Goal: Task Accomplishment & Management: Complete application form

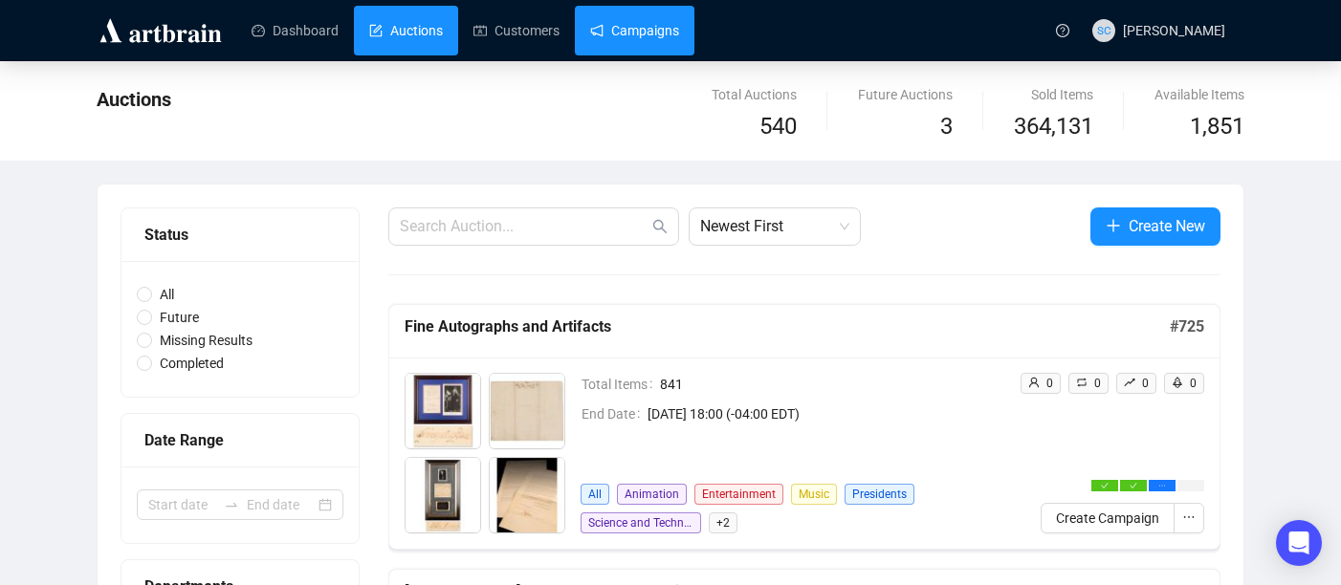
click at [657, 34] on link "Campaigns" at bounding box center [634, 31] width 89 height 50
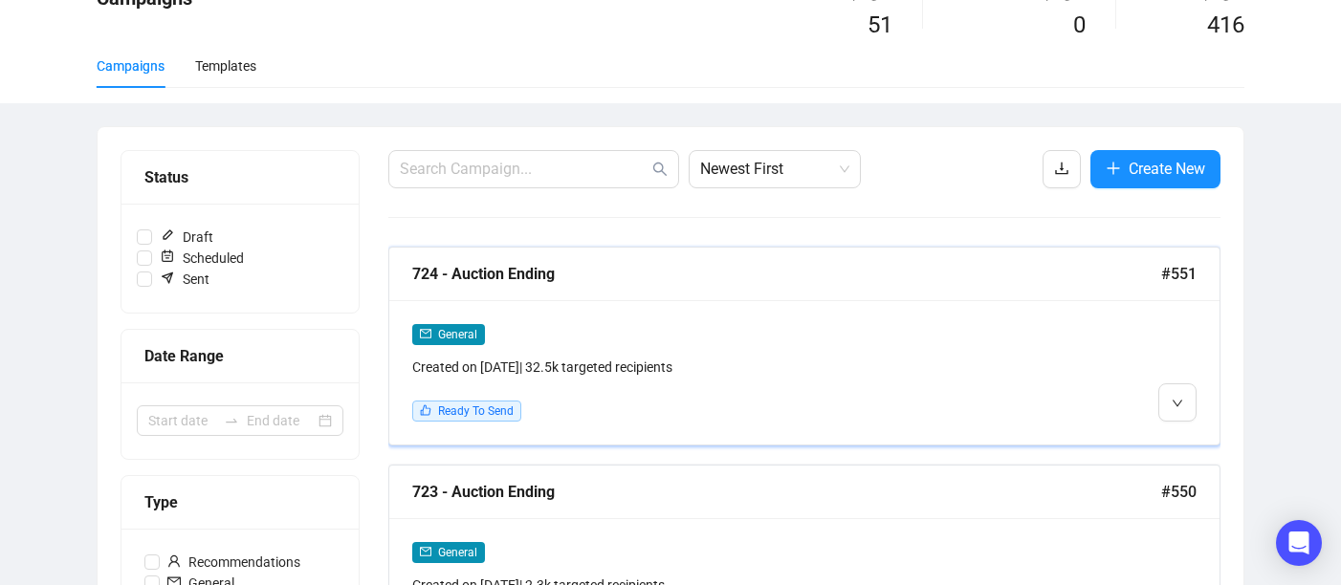
scroll to position [161, 0]
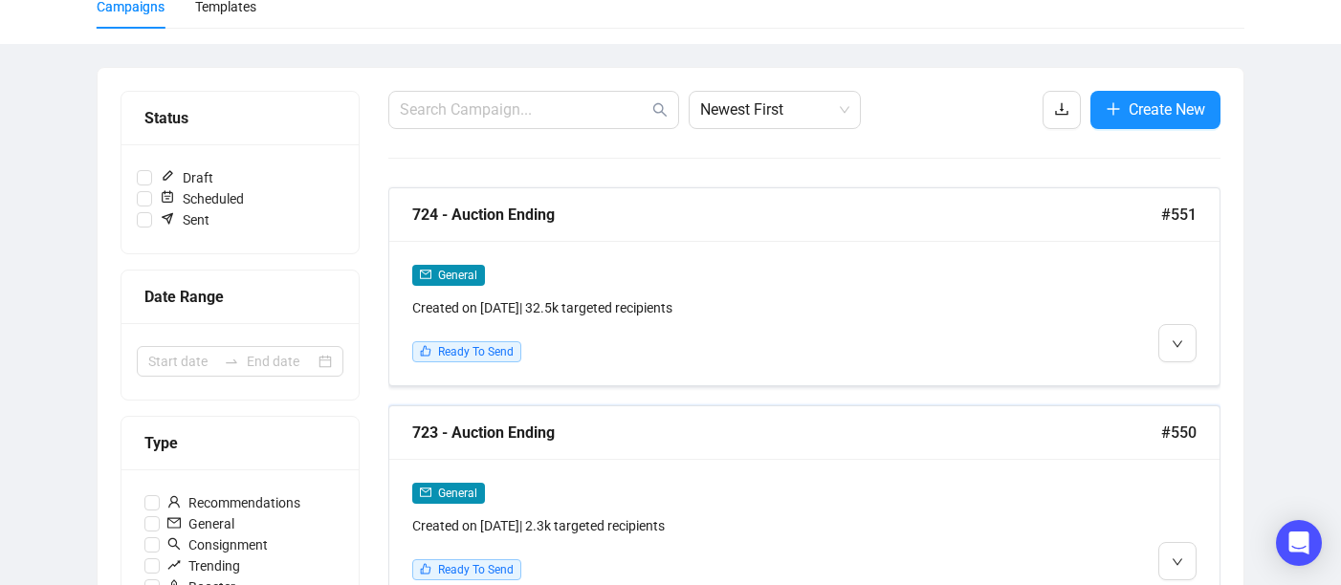
click at [868, 446] on div "723 - Auction Ending #550" at bounding box center [804, 433] width 830 height 54
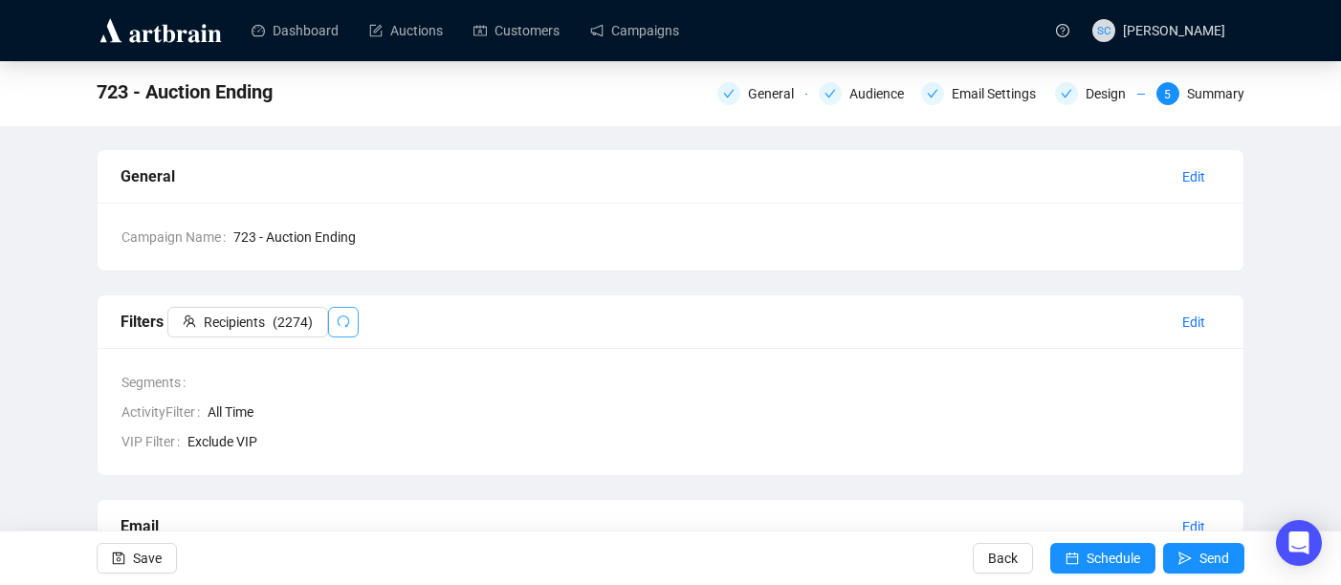
click at [356, 318] on button "button" at bounding box center [343, 322] width 31 height 31
click at [763, 94] on div "General" at bounding box center [776, 93] width 57 height 23
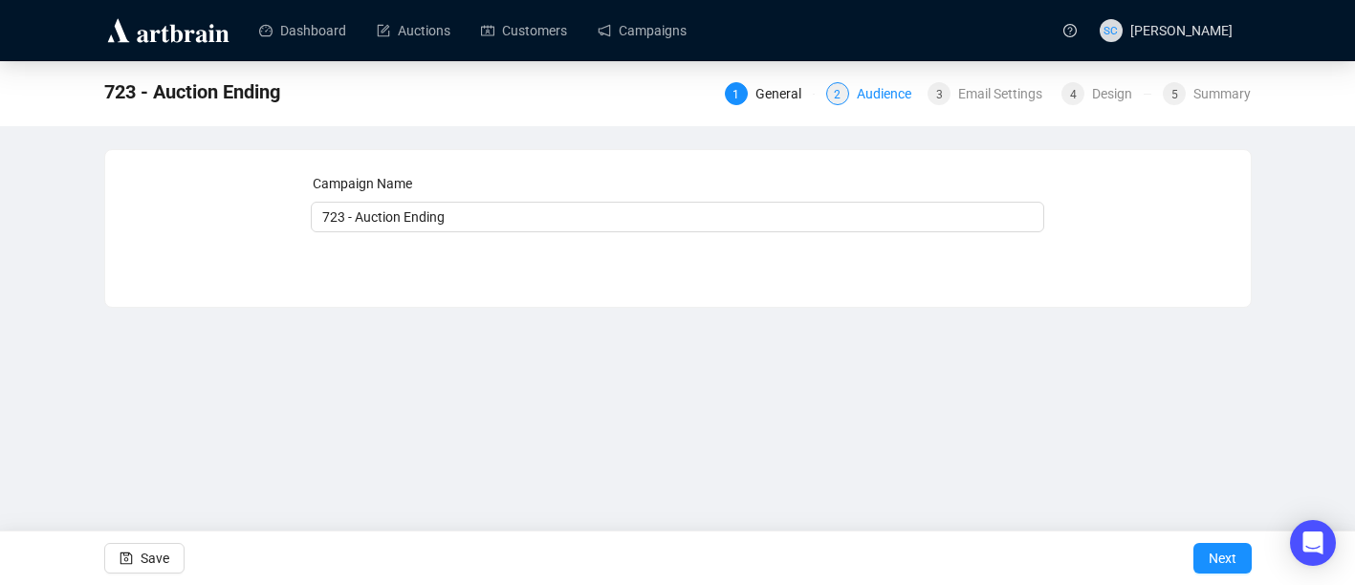
click at [834, 98] on div "2" at bounding box center [837, 93] width 23 height 23
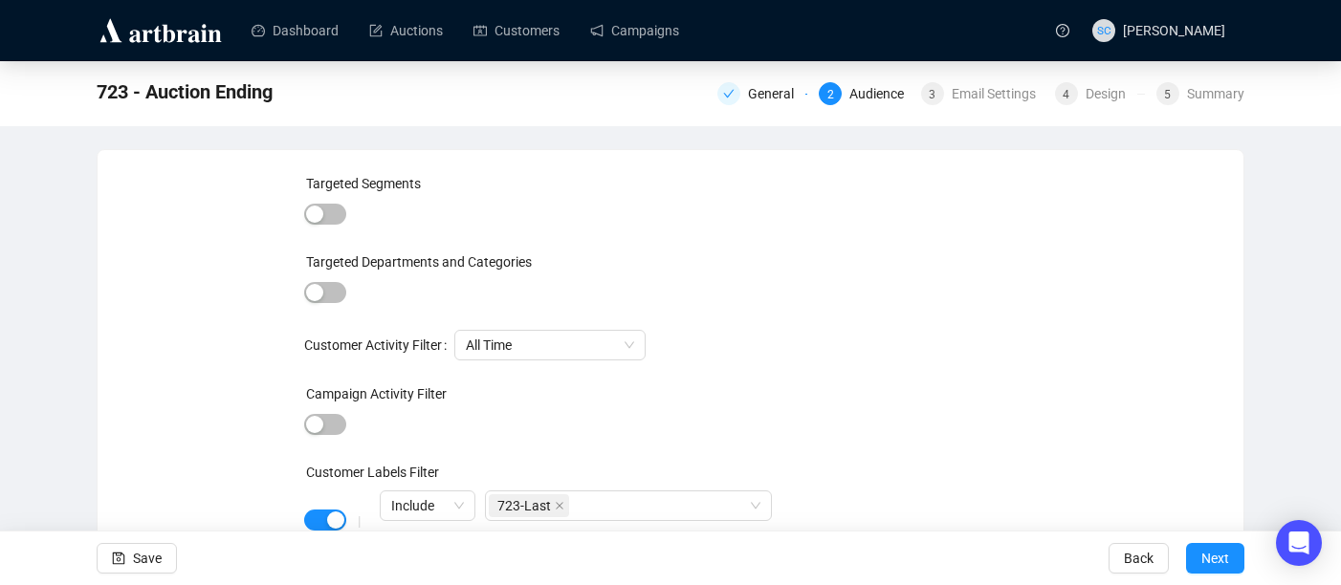
scroll to position [24, 0]
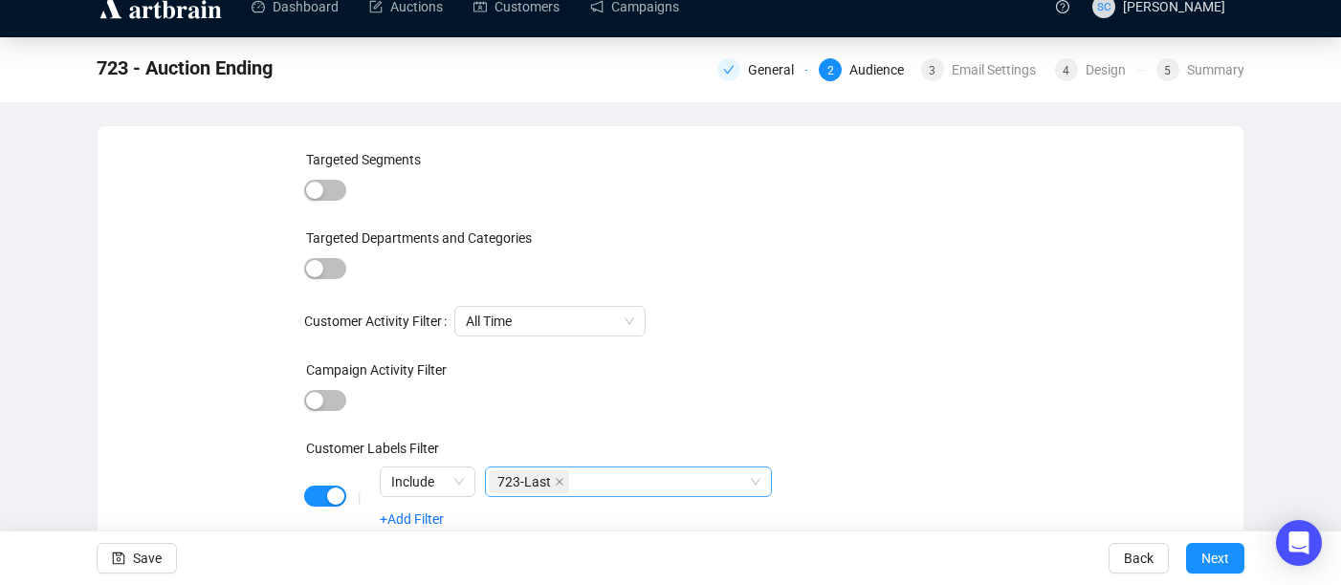
click at [605, 484] on div "723-Last" at bounding box center [618, 482] width 259 height 27
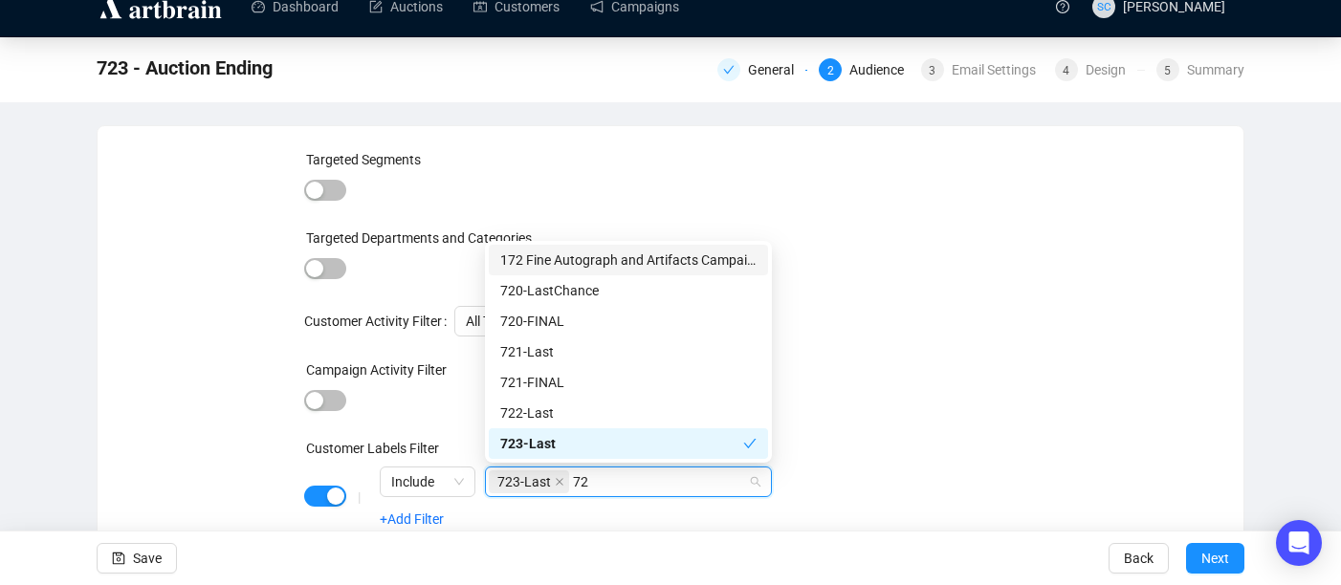
type input "723"
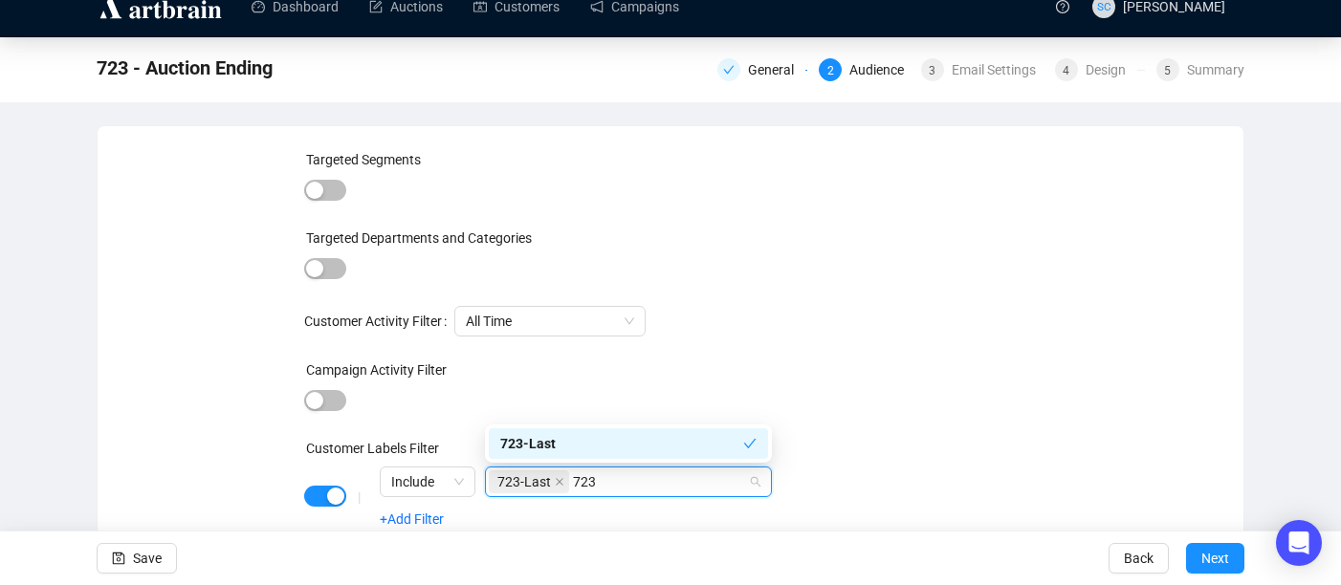
click at [616, 448] on div "723-Last" at bounding box center [621, 443] width 243 height 21
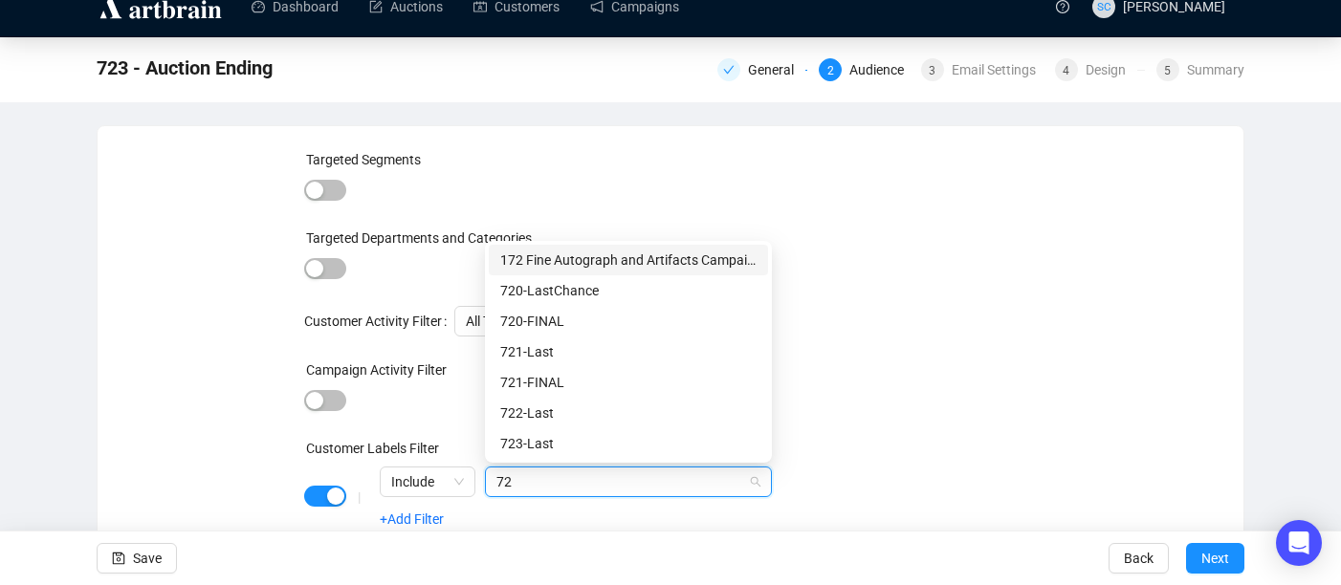
type input "723"
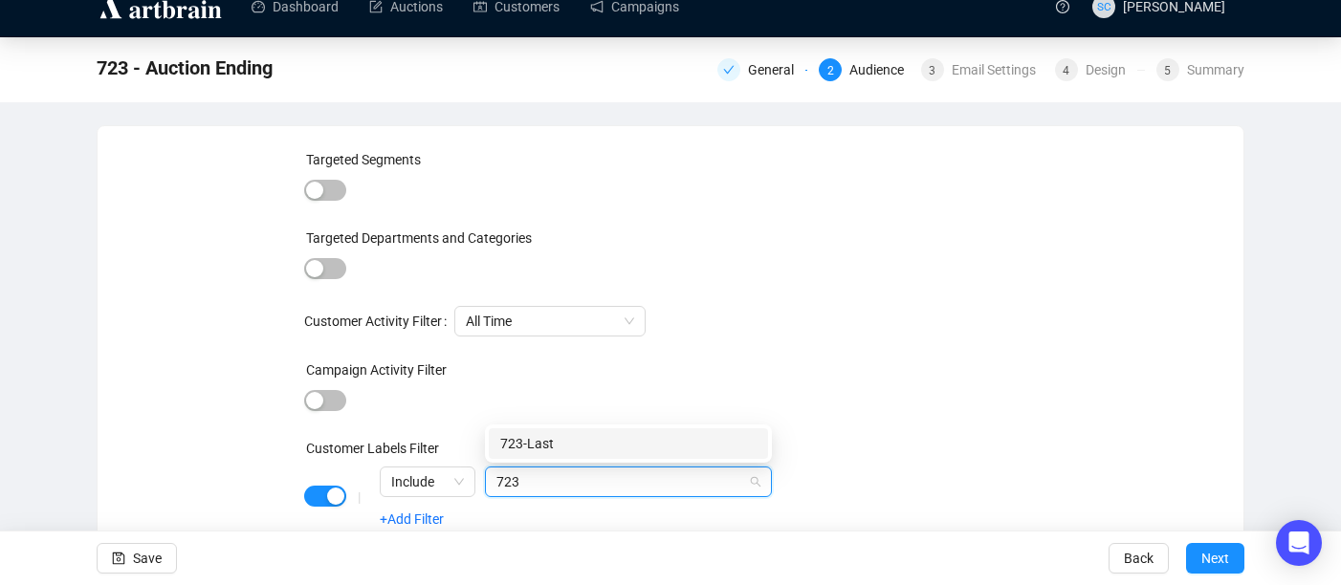
click at [652, 447] on div "723-Last" at bounding box center [628, 443] width 256 height 21
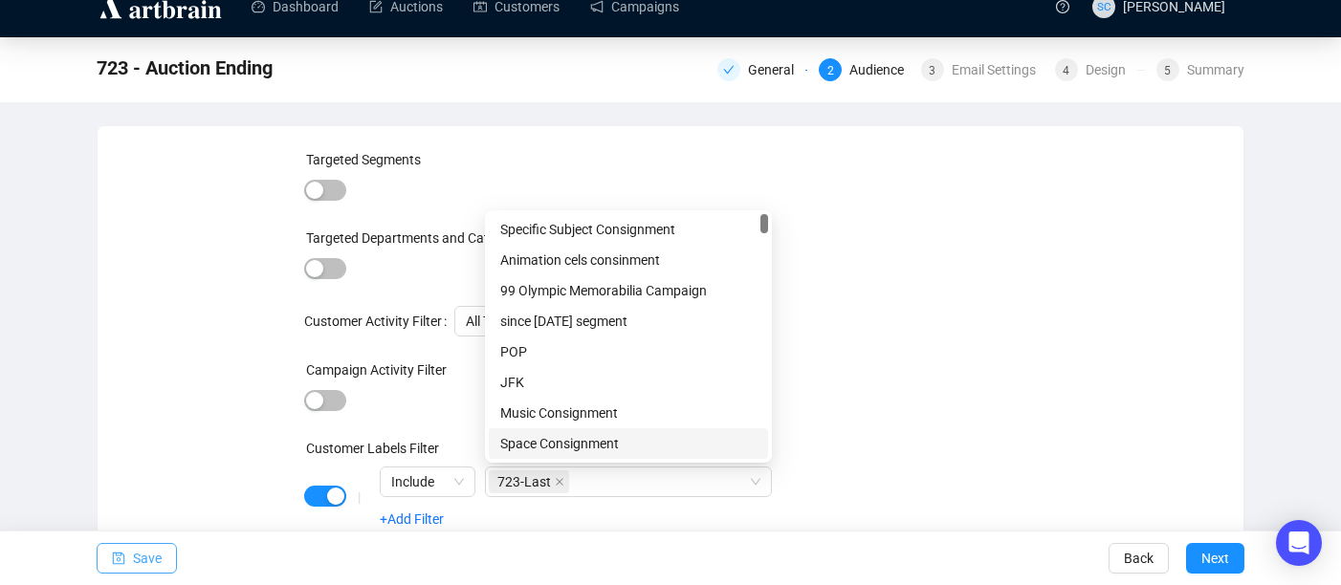
click at [126, 569] on button "Save" at bounding box center [137, 558] width 80 height 31
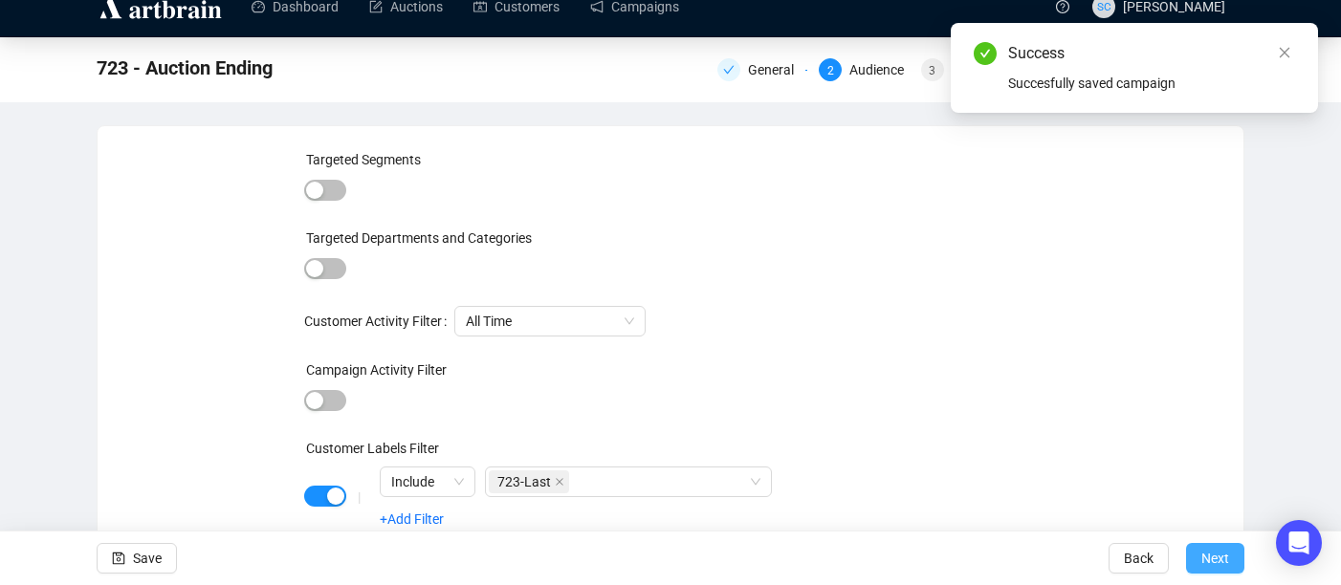
click at [1201, 552] on span "Next" at bounding box center [1215, 559] width 28 height 54
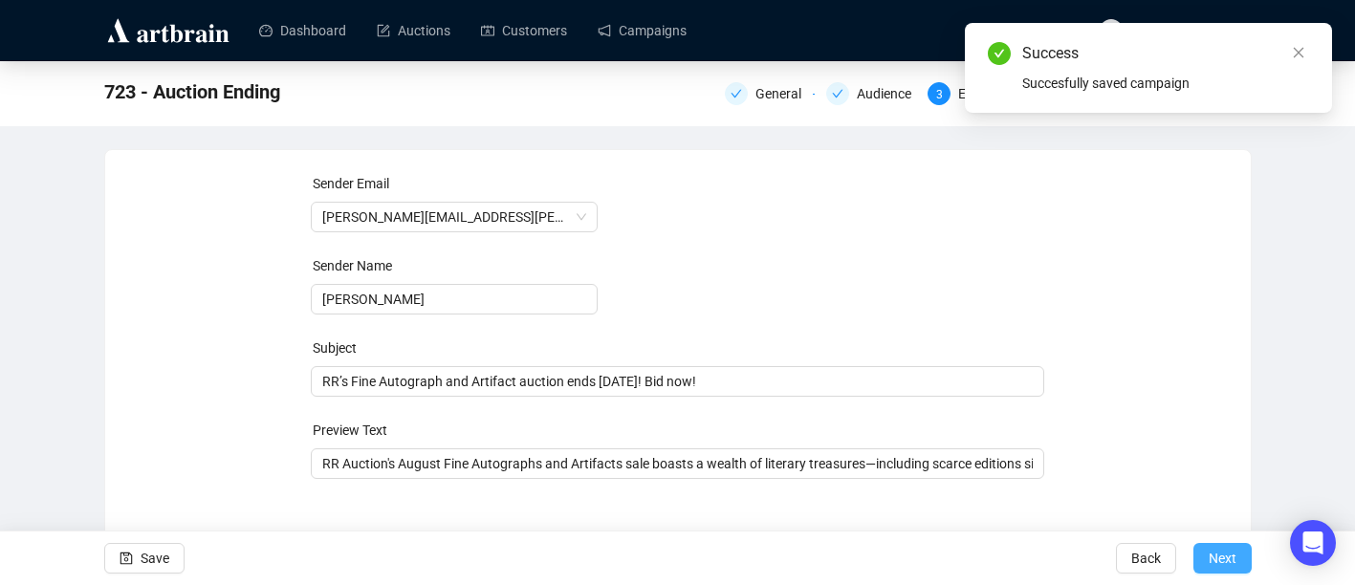
click at [1201, 551] on button "Next" at bounding box center [1222, 558] width 58 height 31
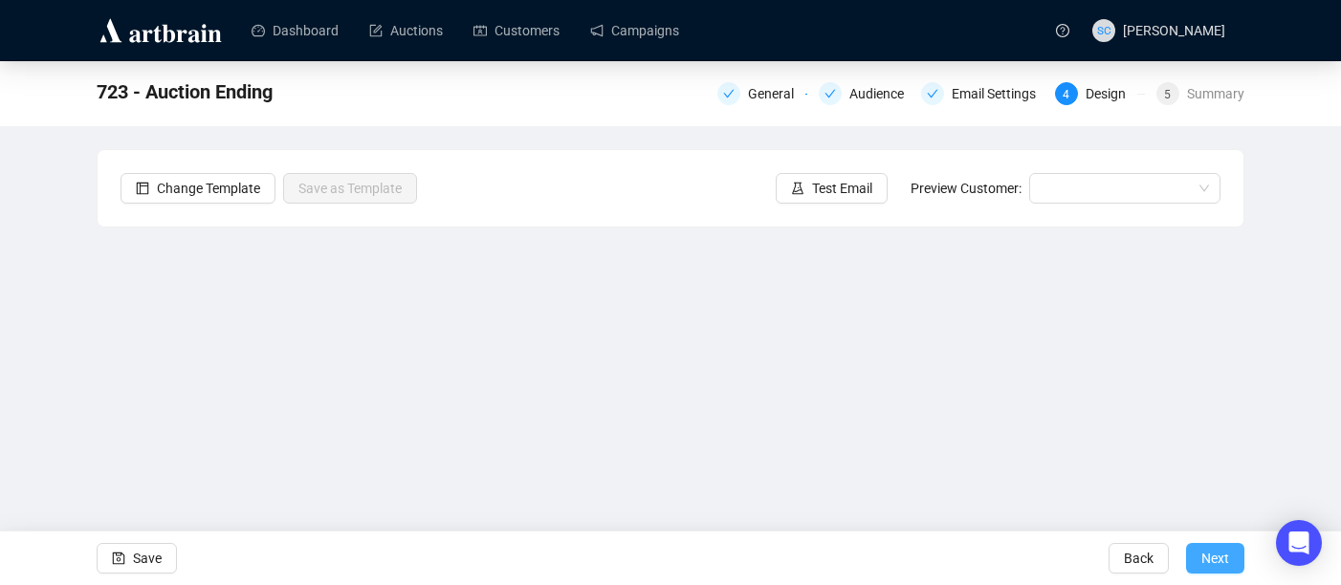
click at [1198, 557] on button "Next" at bounding box center [1215, 558] width 58 height 31
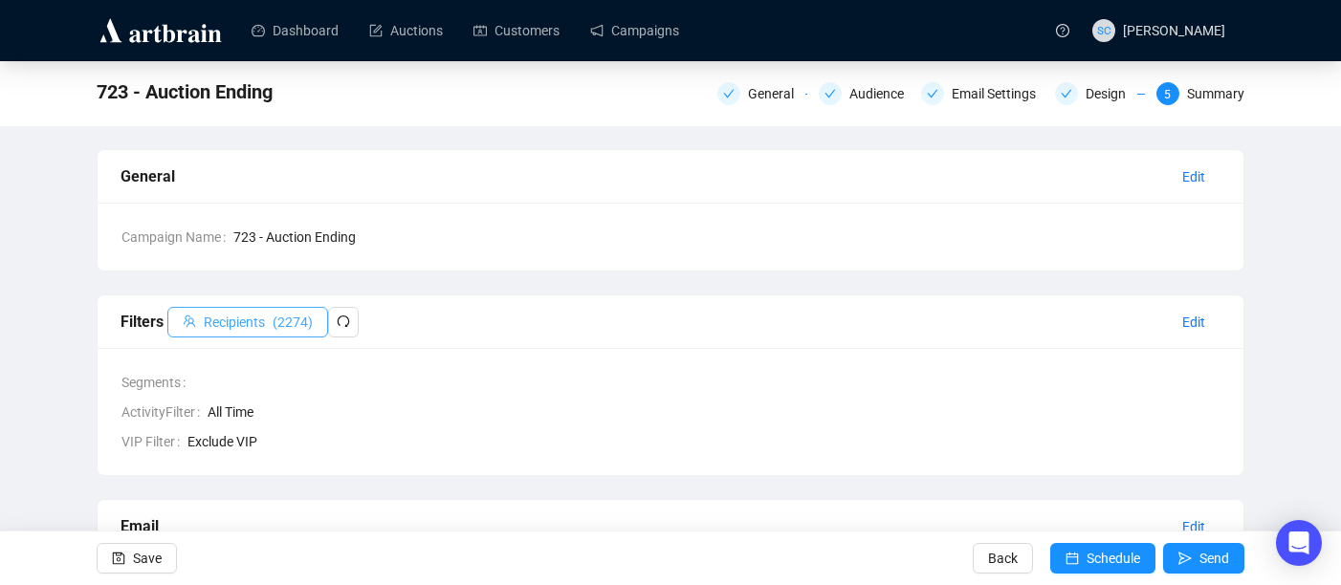
click at [328, 321] on button "Recipients ( 2274 )" at bounding box center [247, 322] width 161 height 31
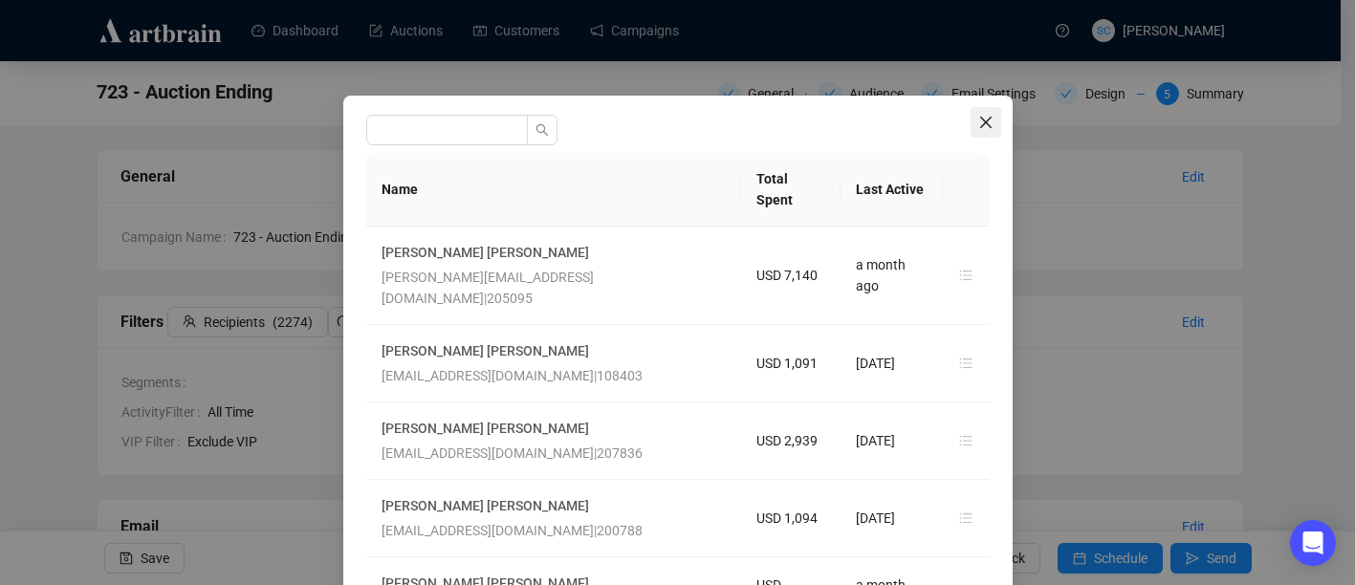
click at [970, 112] on button "Close" at bounding box center [985, 122] width 31 height 31
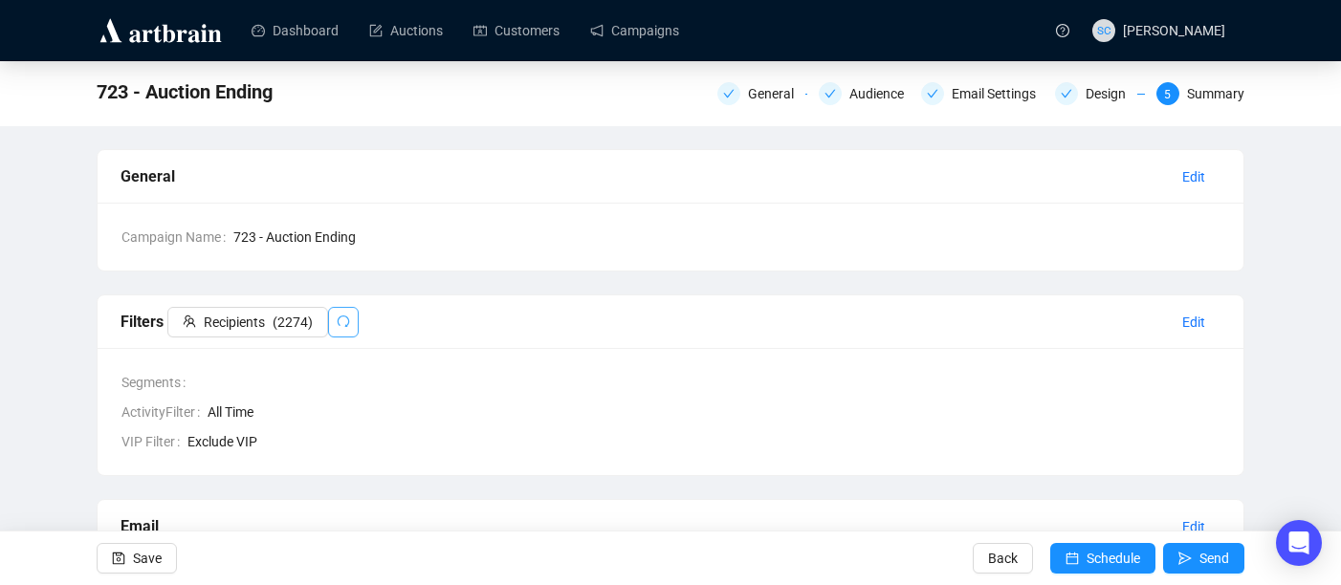
click at [356, 323] on button "button" at bounding box center [343, 322] width 31 height 31
click at [723, 88] on icon "check" at bounding box center [728, 93] width 11 height 11
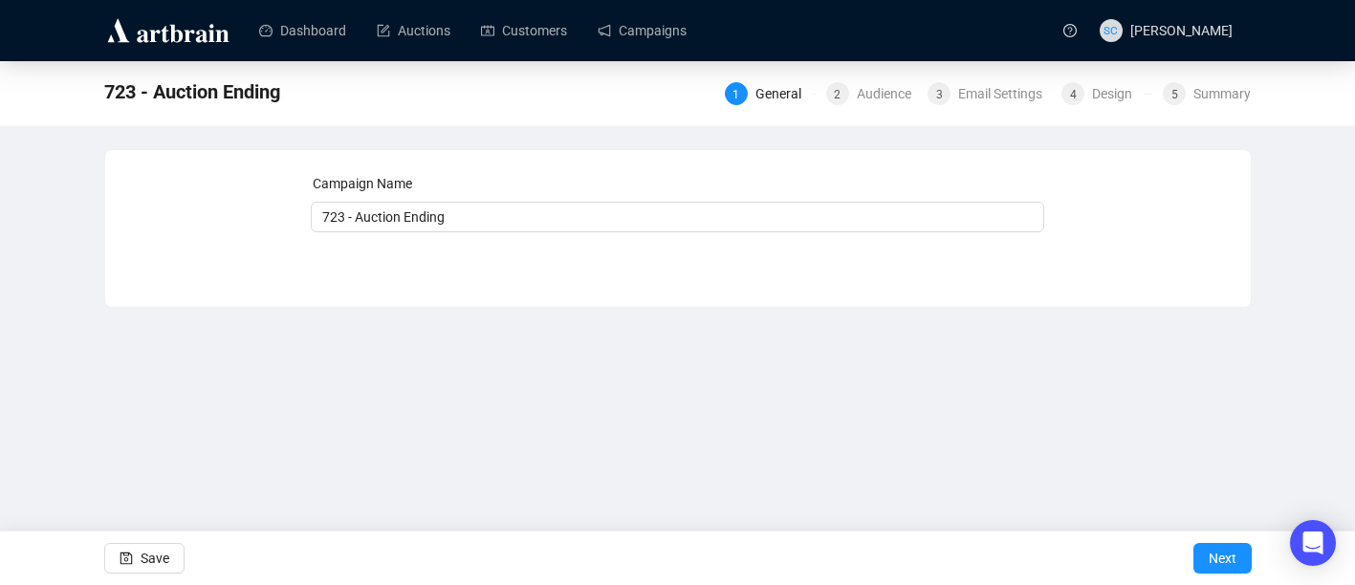
click at [815, 85] on div "2 Audience" at bounding box center [865, 93] width 101 height 23
click at [842, 91] on div "2 Audience" at bounding box center [871, 93] width 90 height 23
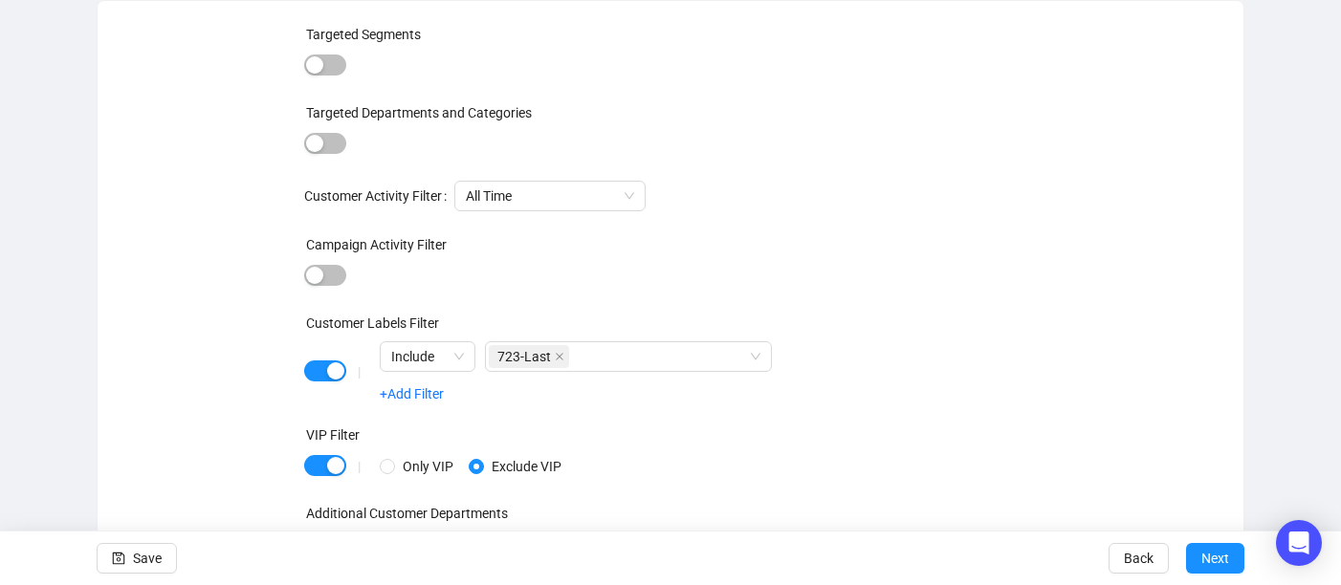
scroll to position [169, 0]
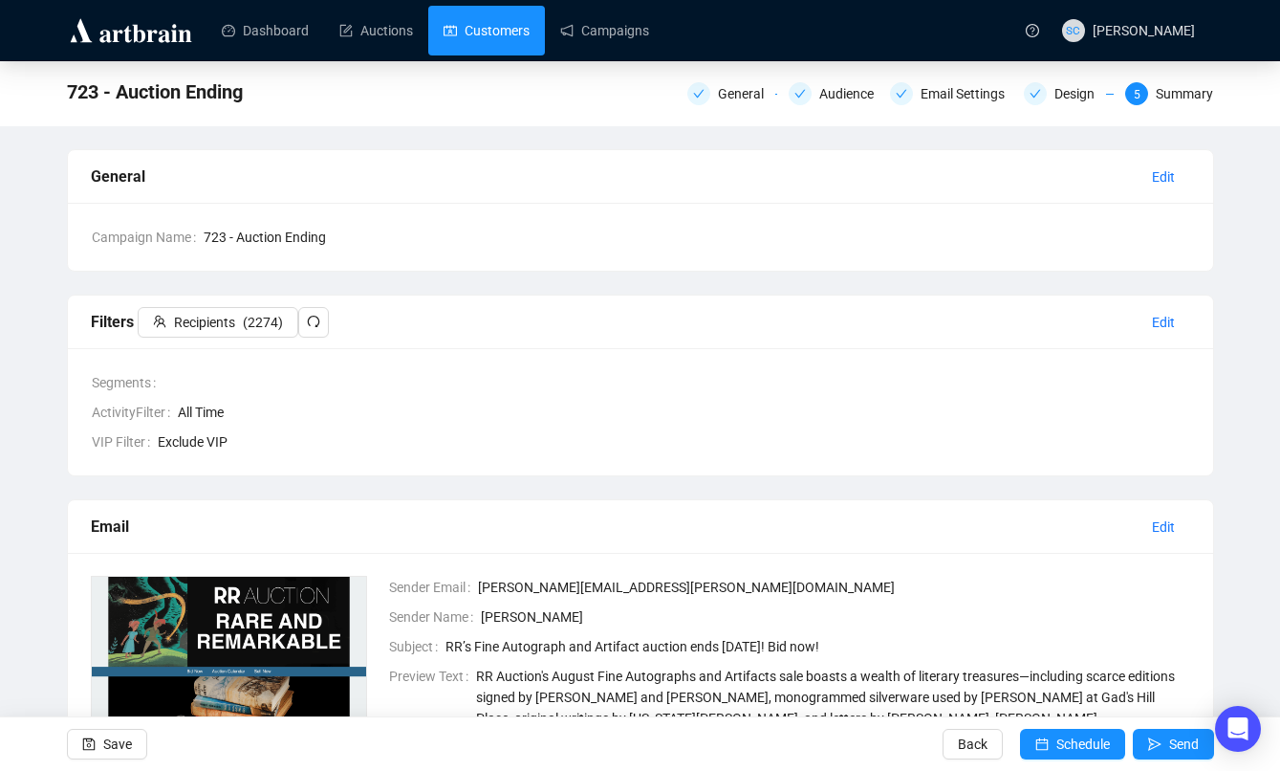
click at [530, 36] on link "Customers" at bounding box center [487, 31] width 86 height 50
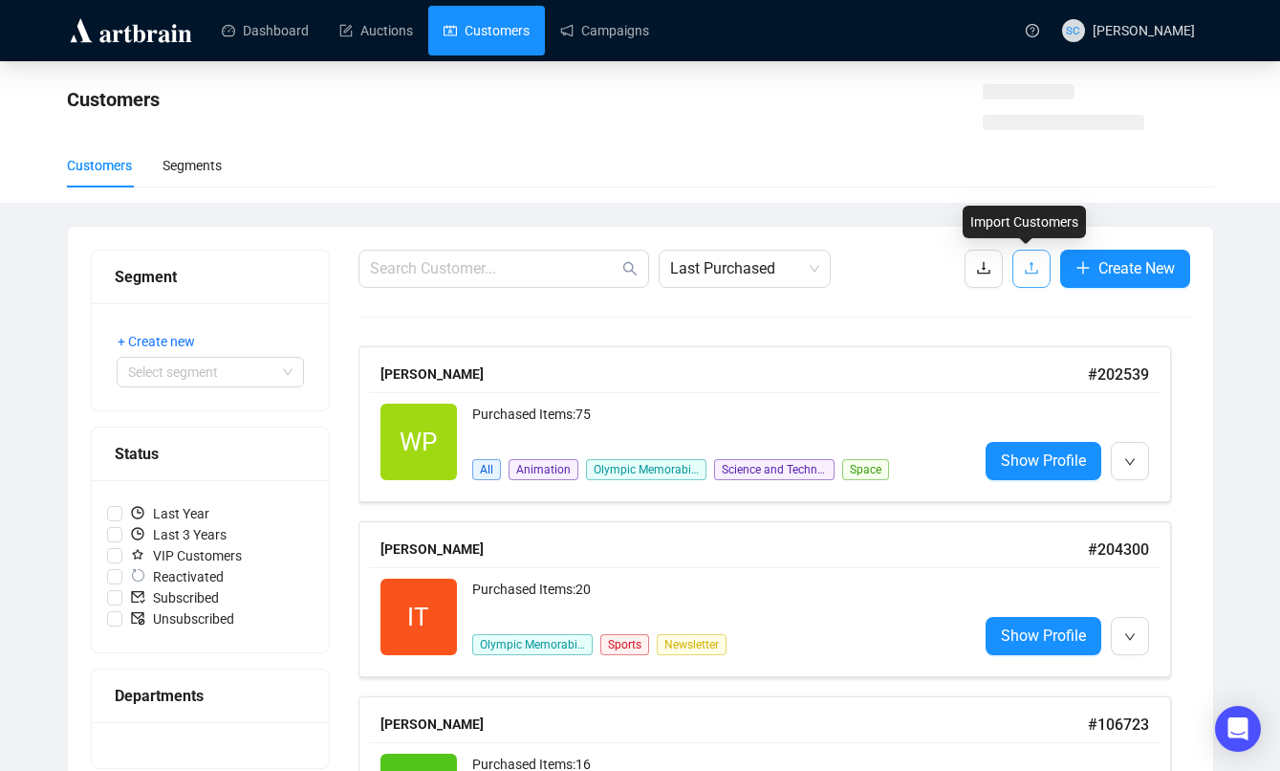
click at [1035, 275] on button "button" at bounding box center [1032, 269] width 38 height 38
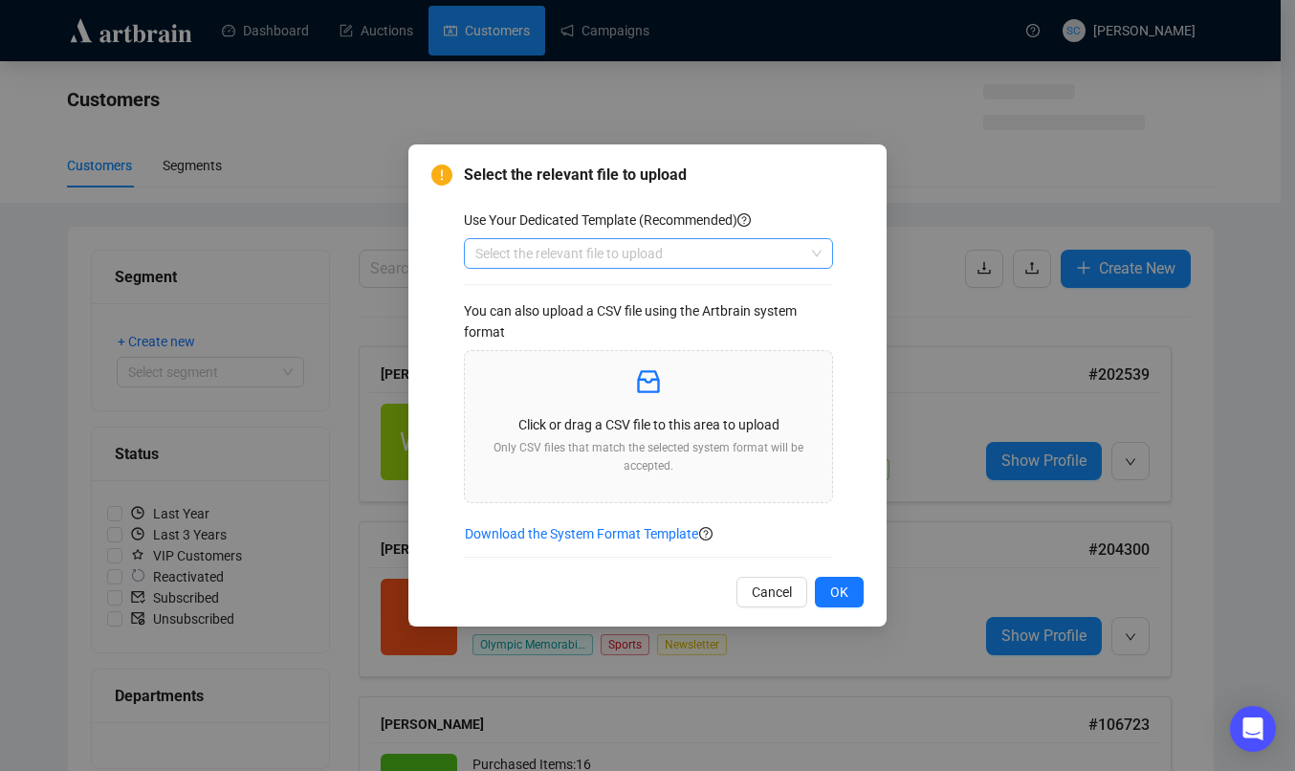
click at [798, 253] on input "search" at bounding box center [639, 253] width 329 height 29
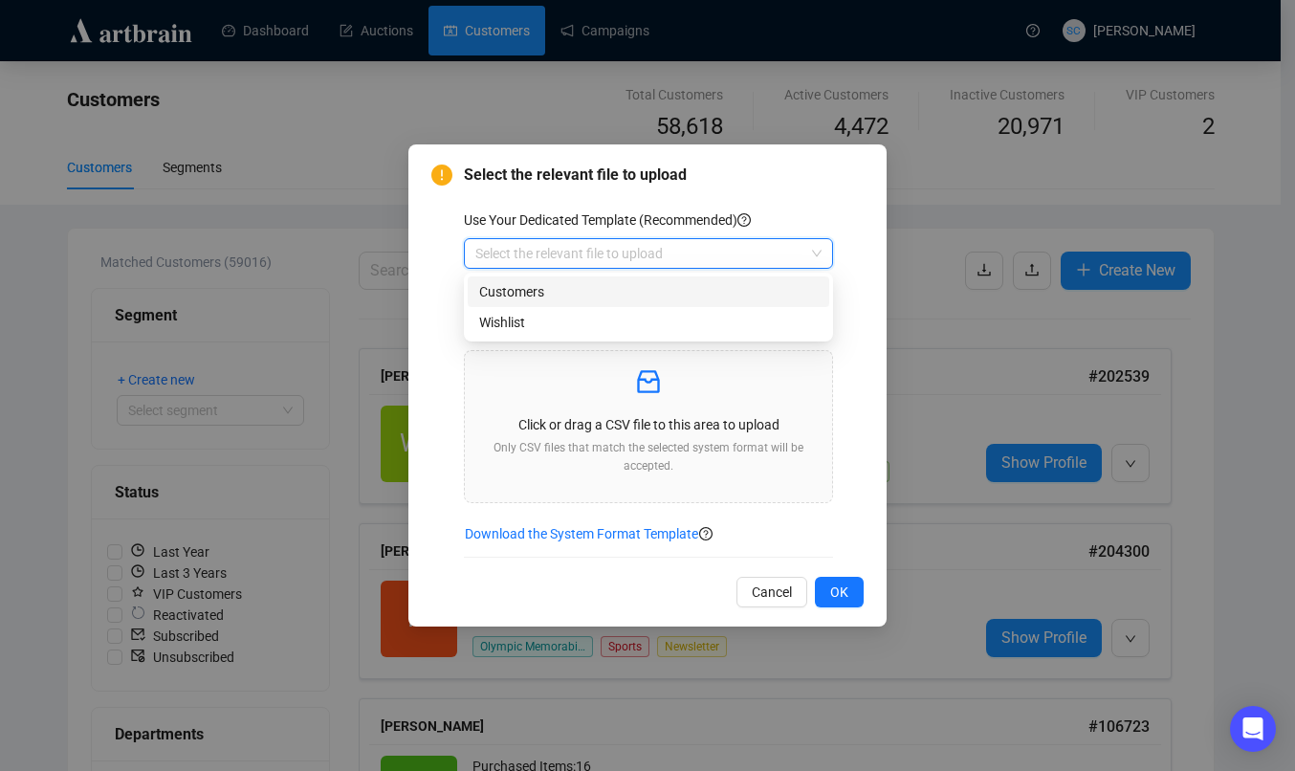
click at [752, 292] on div "Customers" at bounding box center [648, 291] width 338 height 21
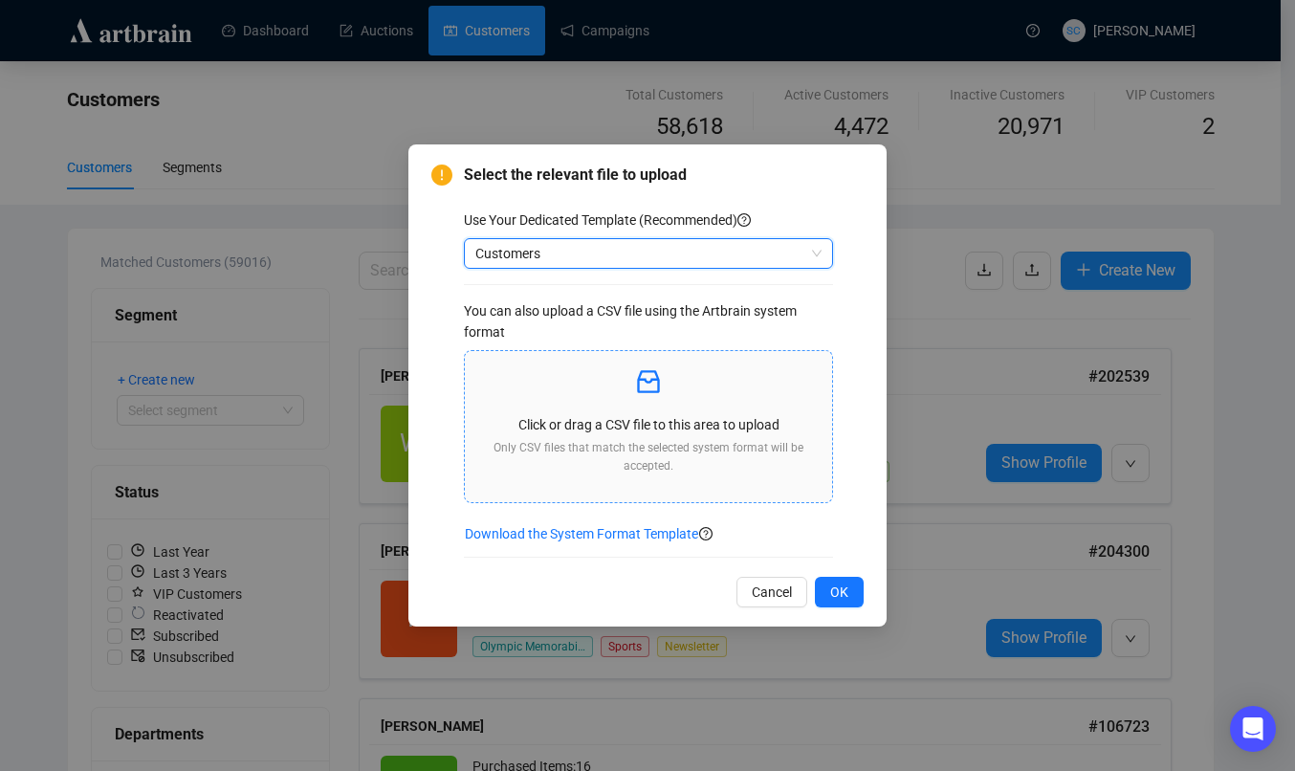
click at [687, 375] on p at bounding box center [648, 382] width 337 height 33
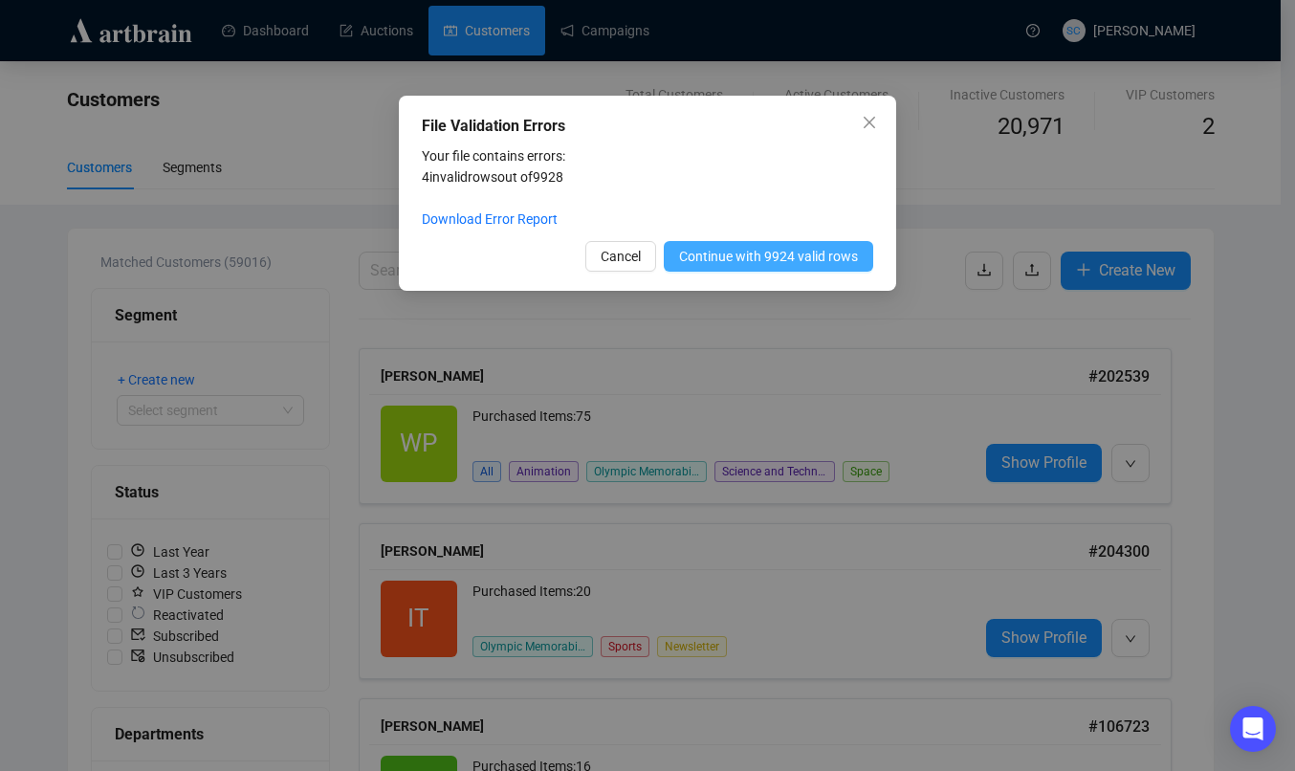
click at [694, 253] on span "Continue with 9924 valid rows" at bounding box center [768, 256] width 179 height 21
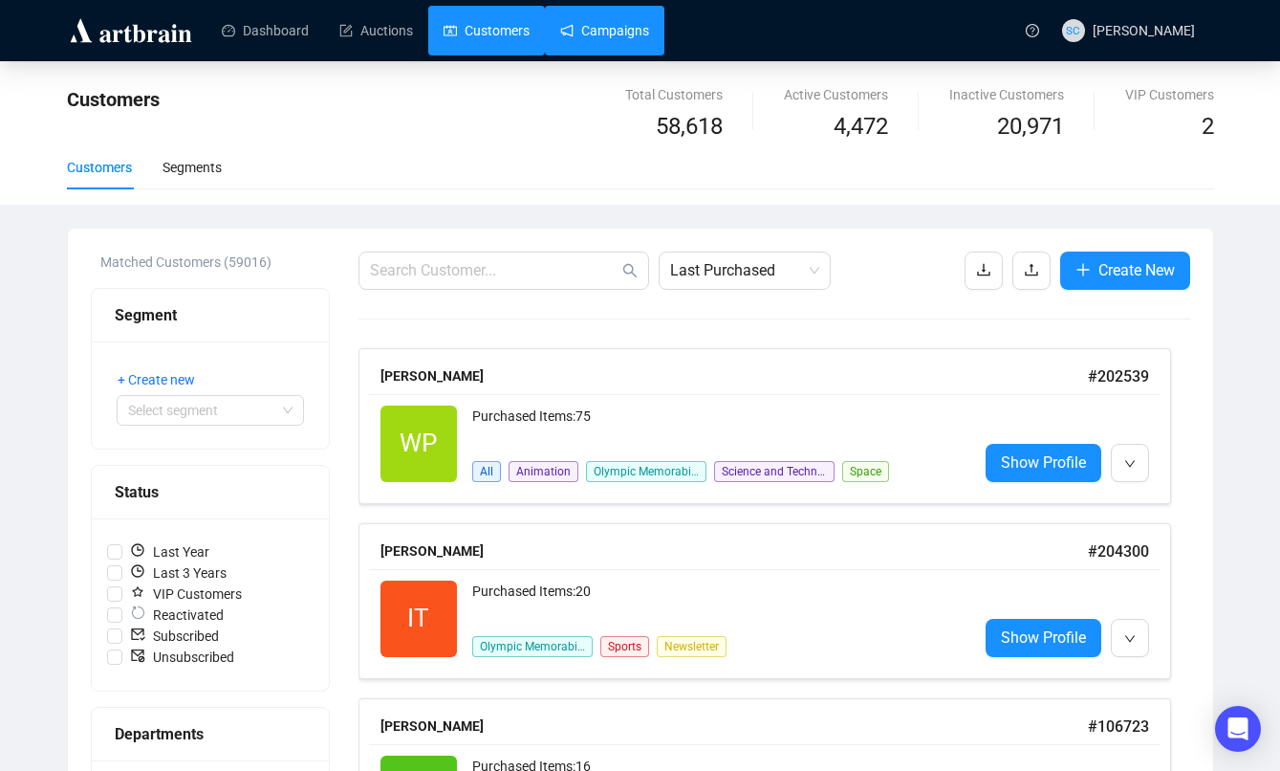
click at [625, 46] on link "Campaigns" at bounding box center [604, 31] width 89 height 50
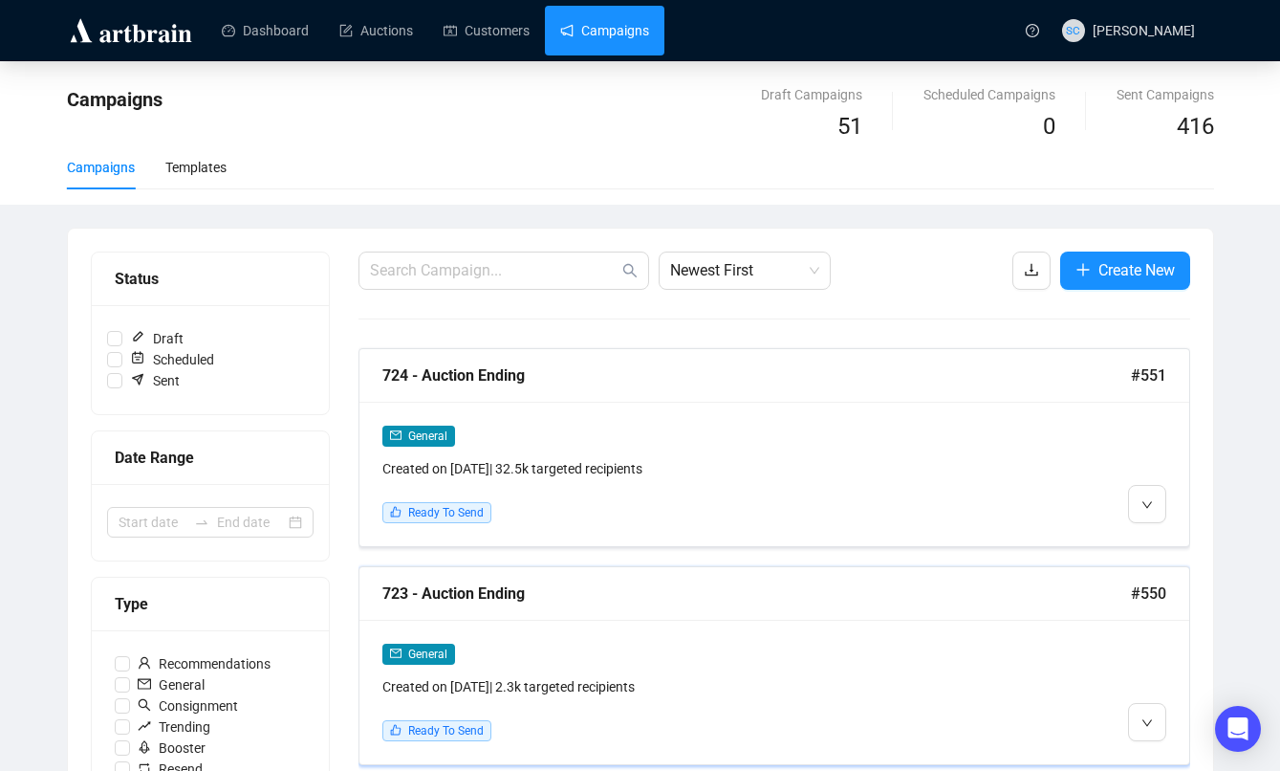
click at [696, 604] on div "723 - Auction Ending #550" at bounding box center [775, 594] width 830 height 54
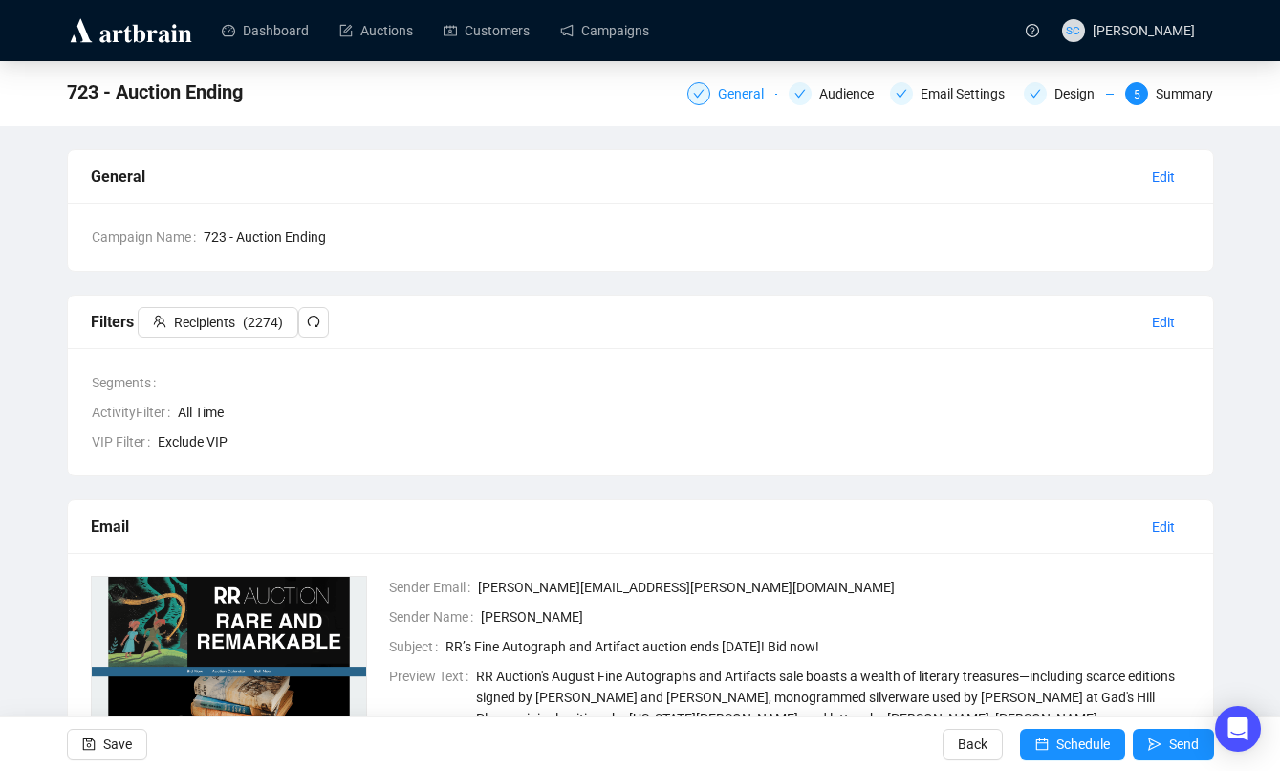
click at [722, 86] on div "General" at bounding box center [746, 93] width 57 height 23
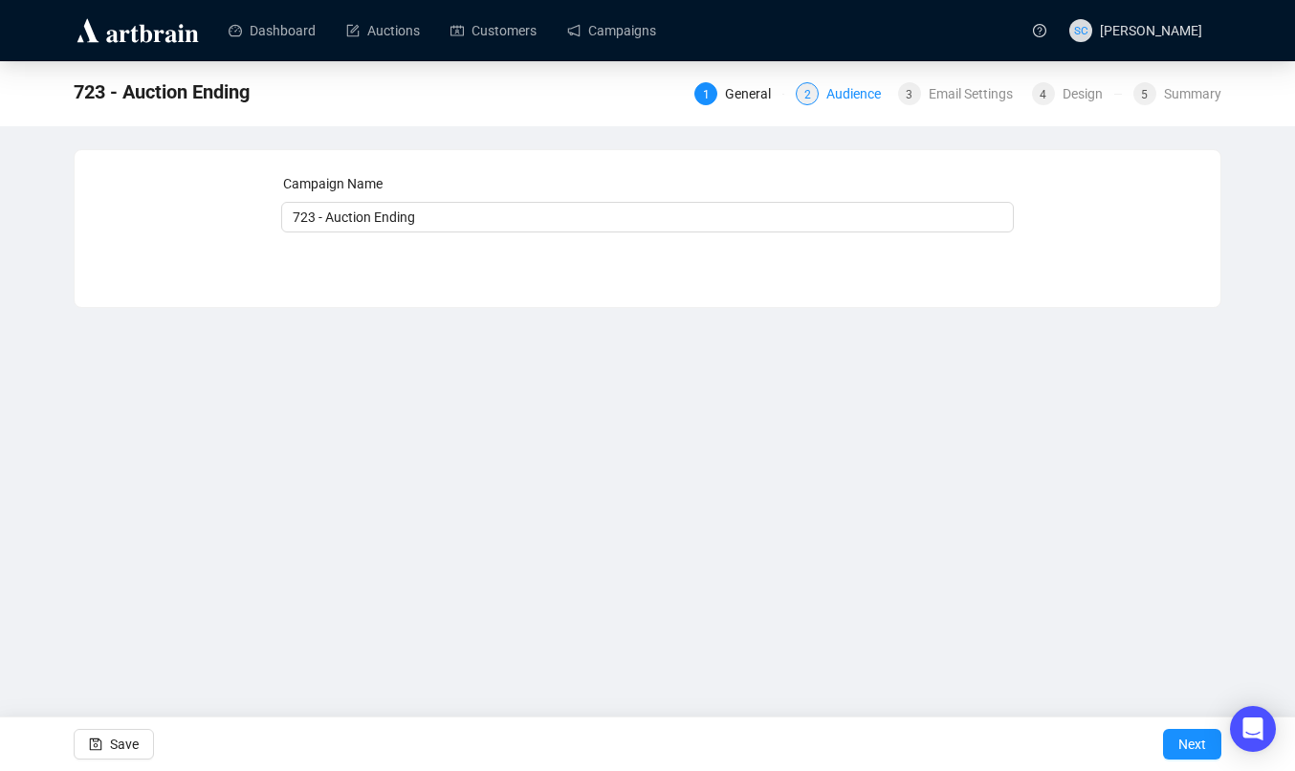
click at [826, 98] on div "Audience" at bounding box center [859, 93] width 66 height 23
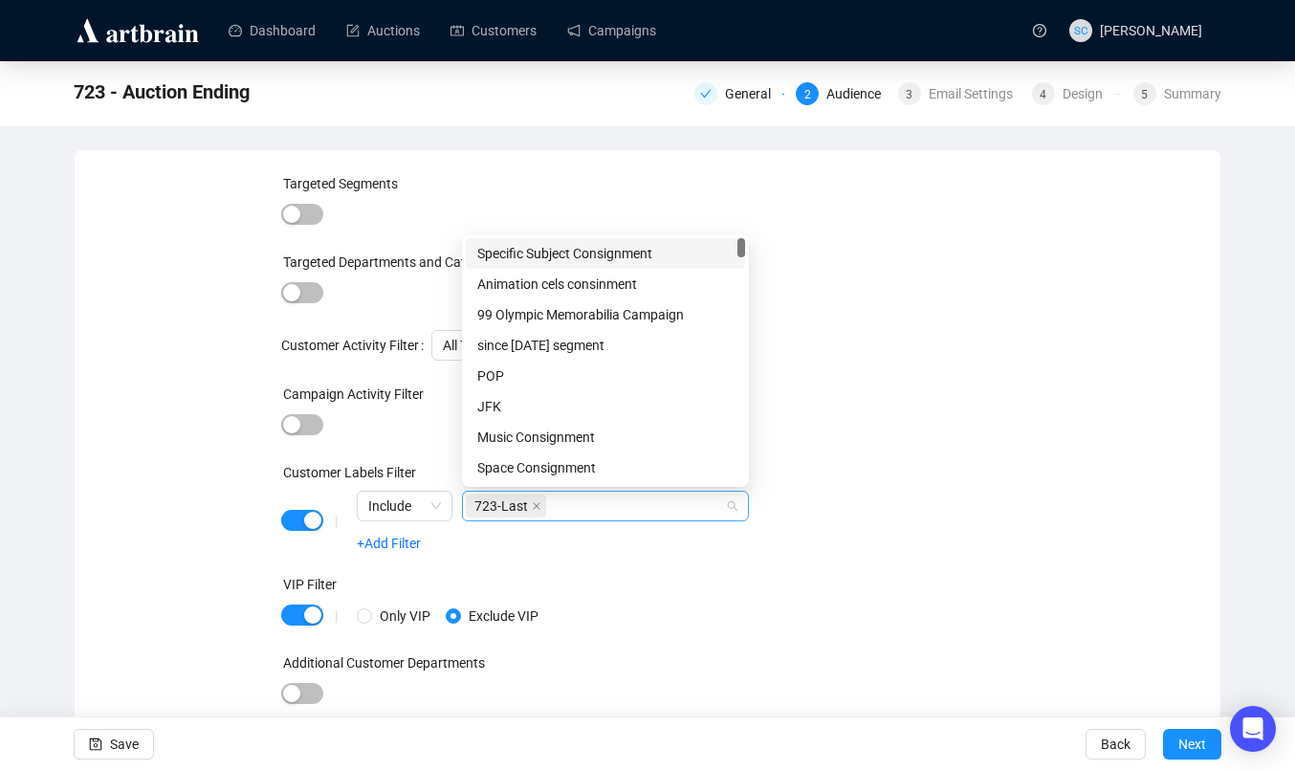
click at [600, 500] on div "723-Last" at bounding box center [595, 505] width 259 height 27
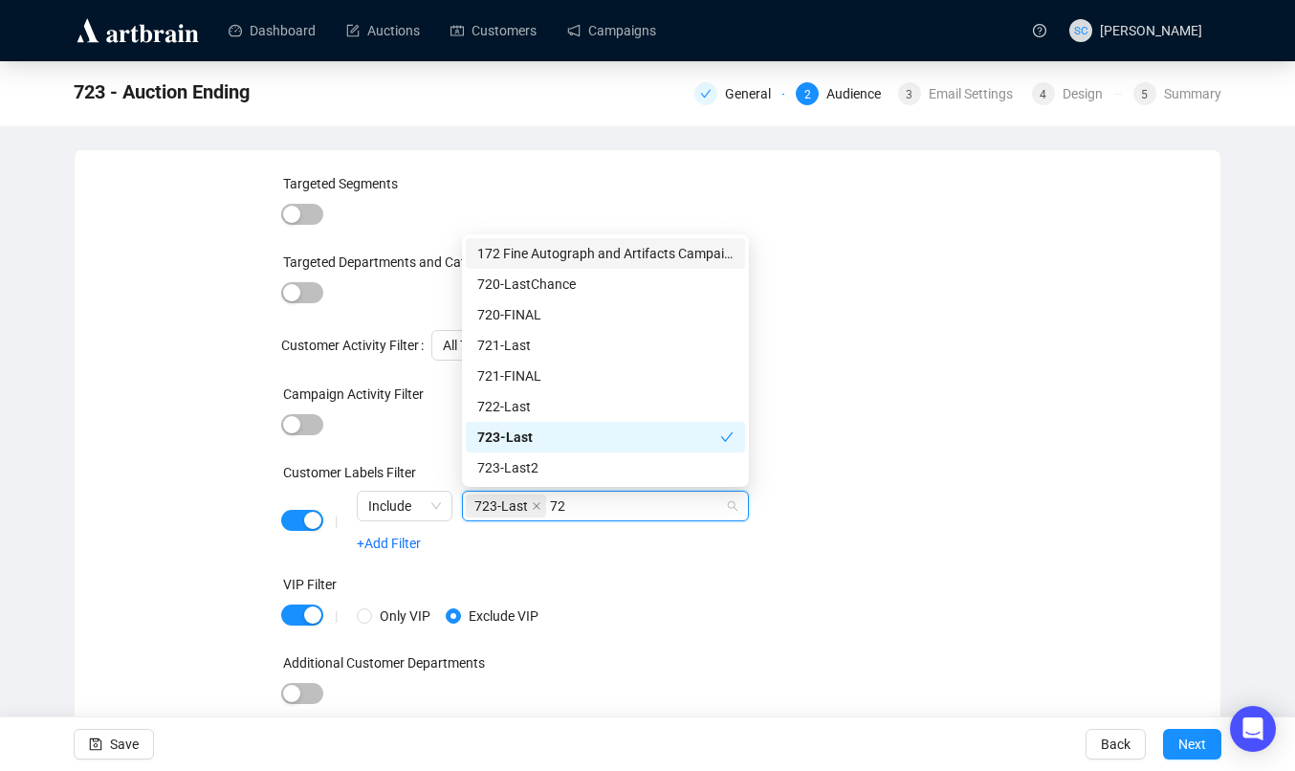
type input "723"
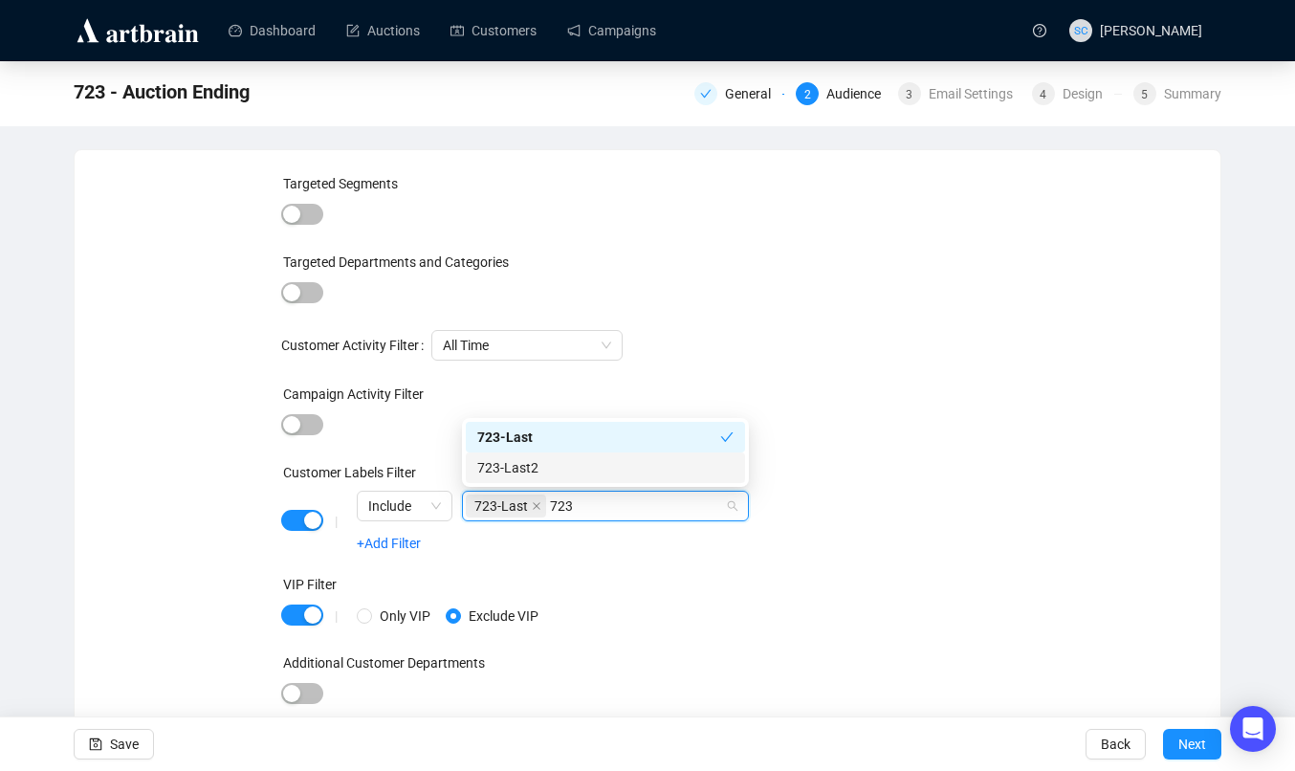
click at [610, 465] on div "723-Last2" at bounding box center [605, 467] width 256 height 21
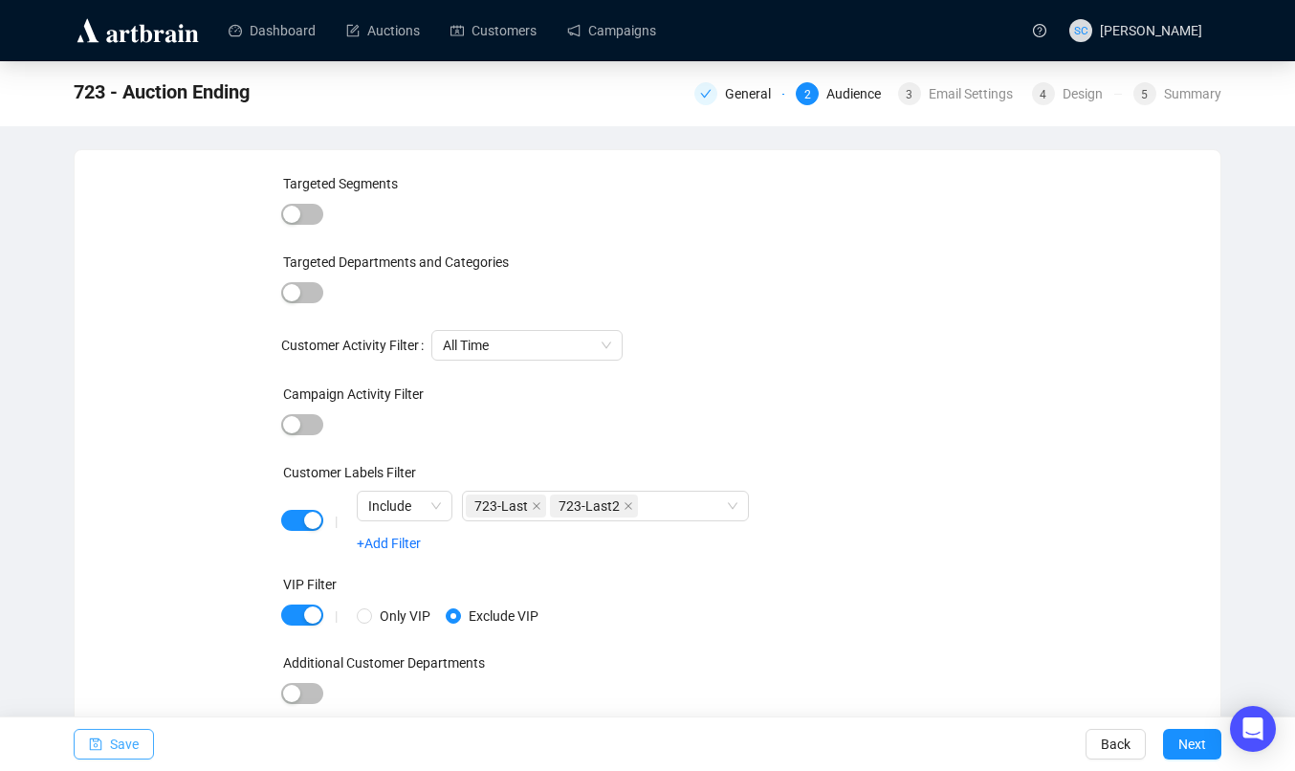
click at [134, 740] on span "Save" at bounding box center [124, 744] width 29 height 54
click at [1197, 742] on span "Next" at bounding box center [1192, 744] width 28 height 54
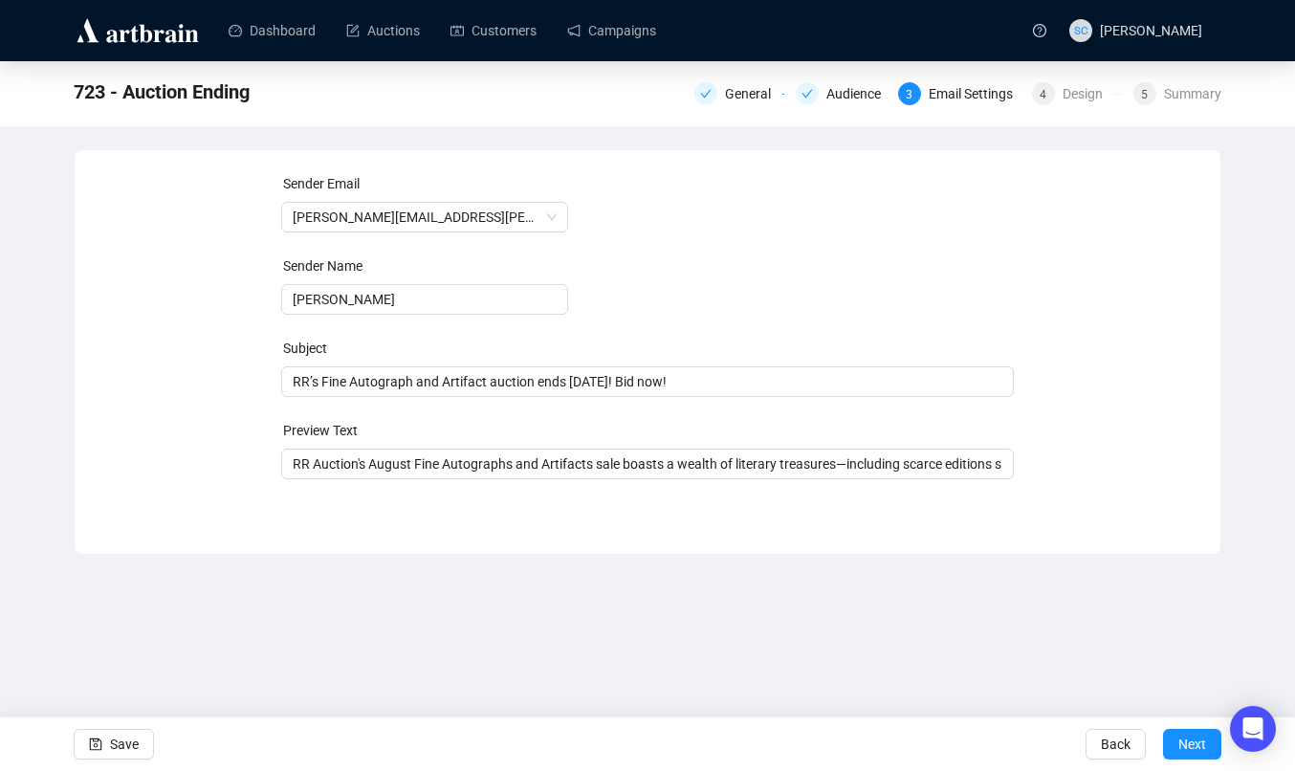
click at [1197, 742] on span "Next" at bounding box center [1192, 744] width 28 height 54
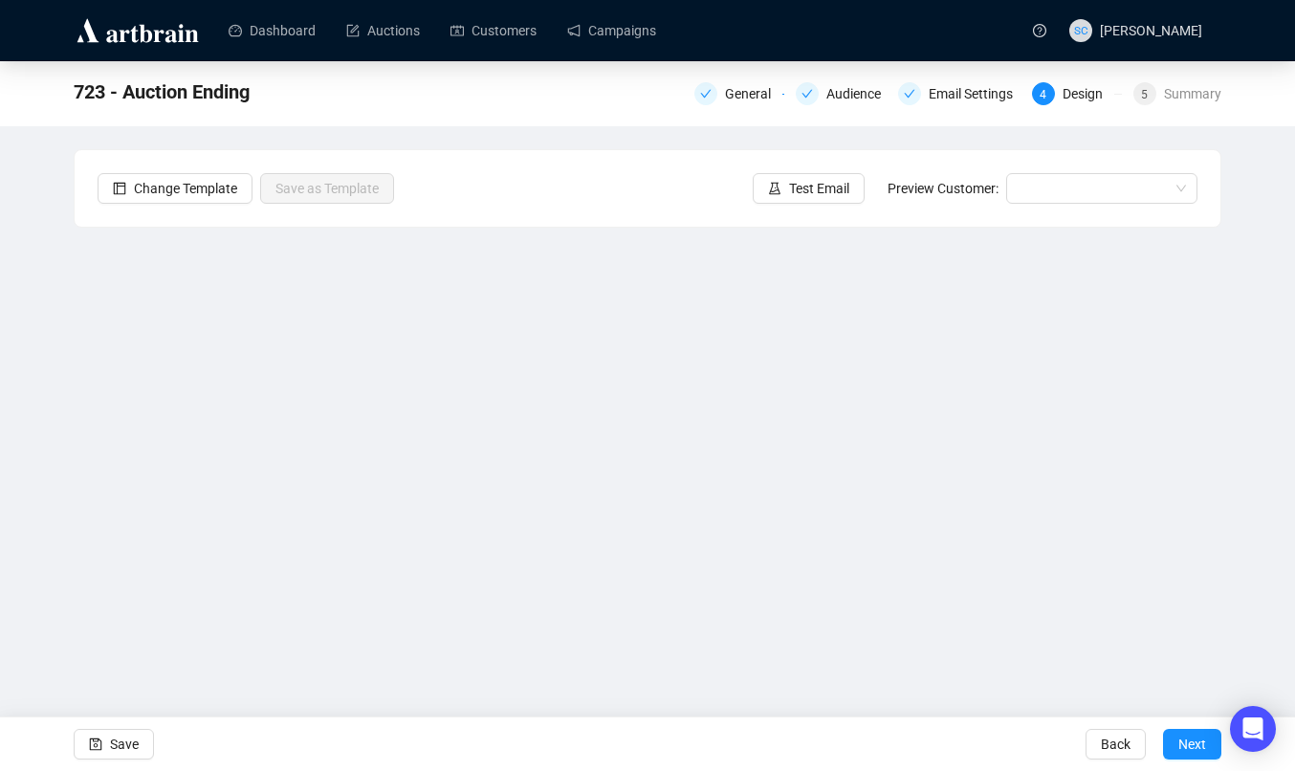
click at [1197, 742] on span "Next" at bounding box center [1192, 744] width 28 height 54
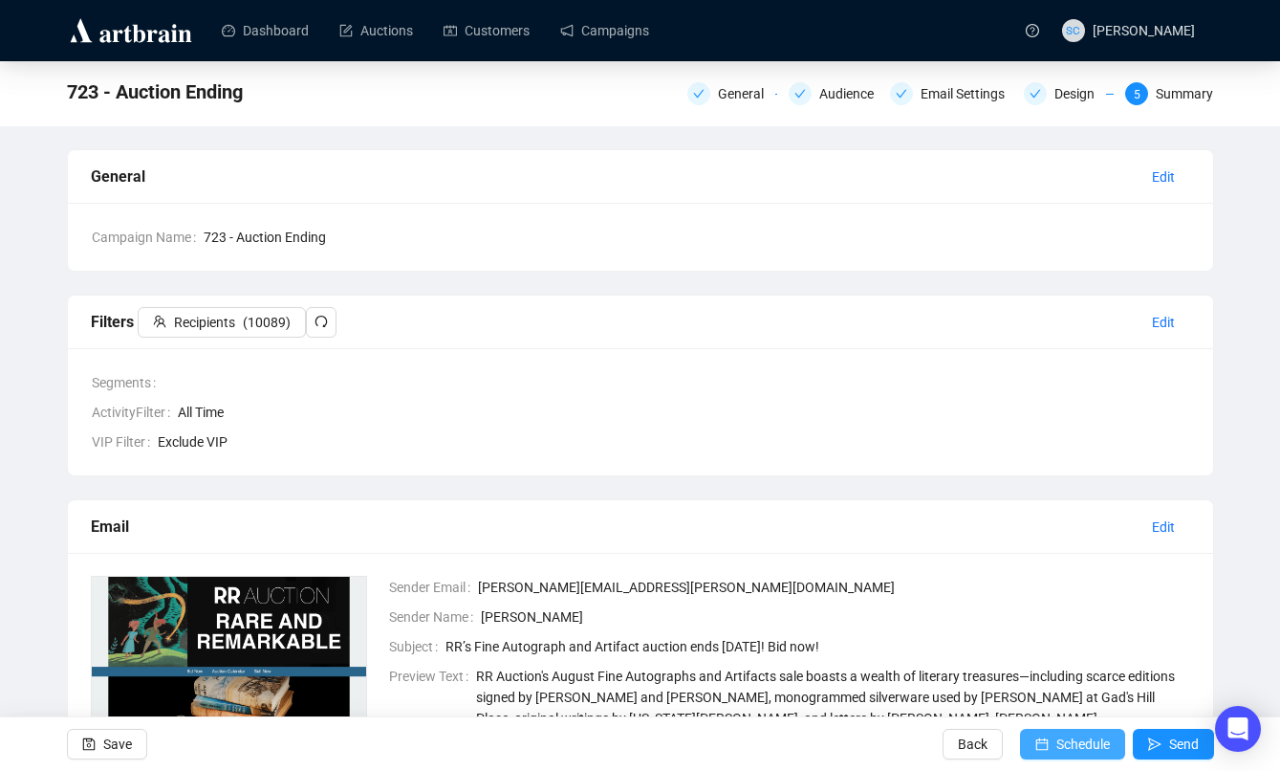
click at [1067, 746] on span "Schedule" at bounding box center [1084, 744] width 54 height 54
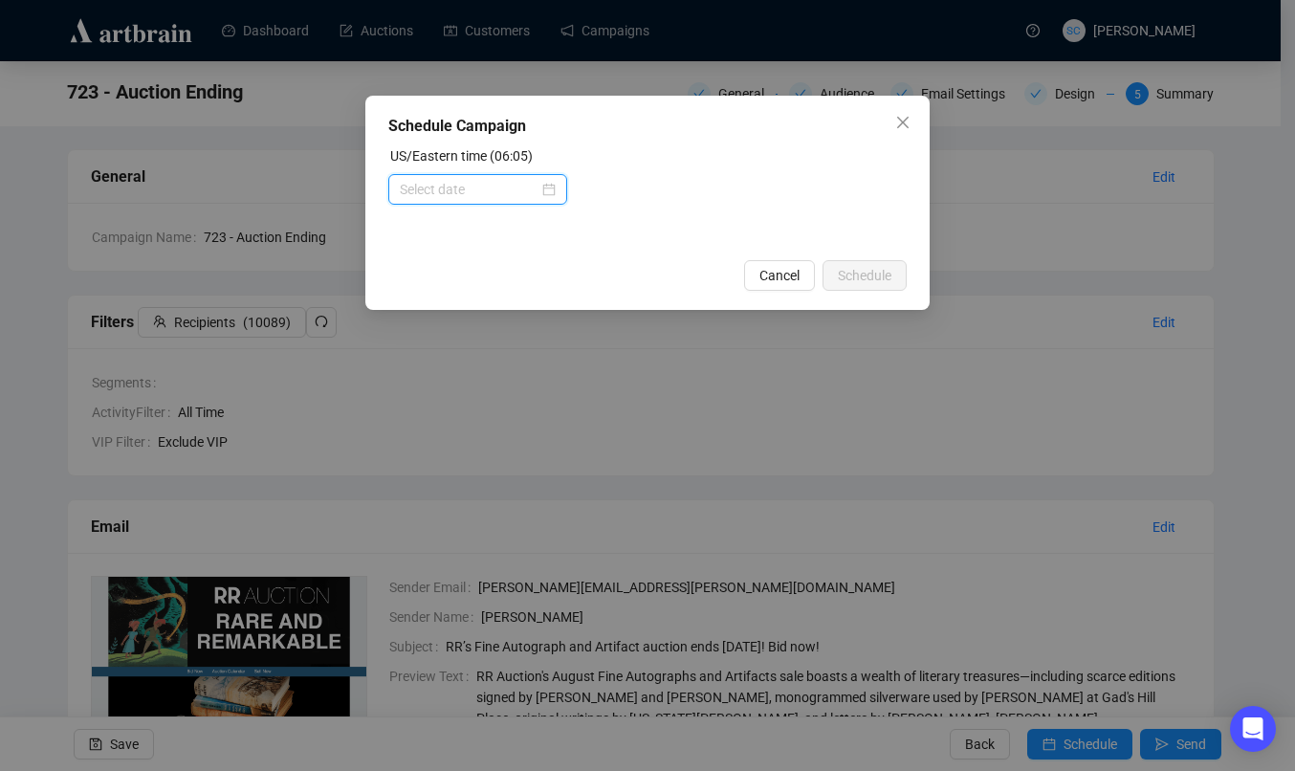
click at [484, 186] on input at bounding box center [469, 189] width 139 height 21
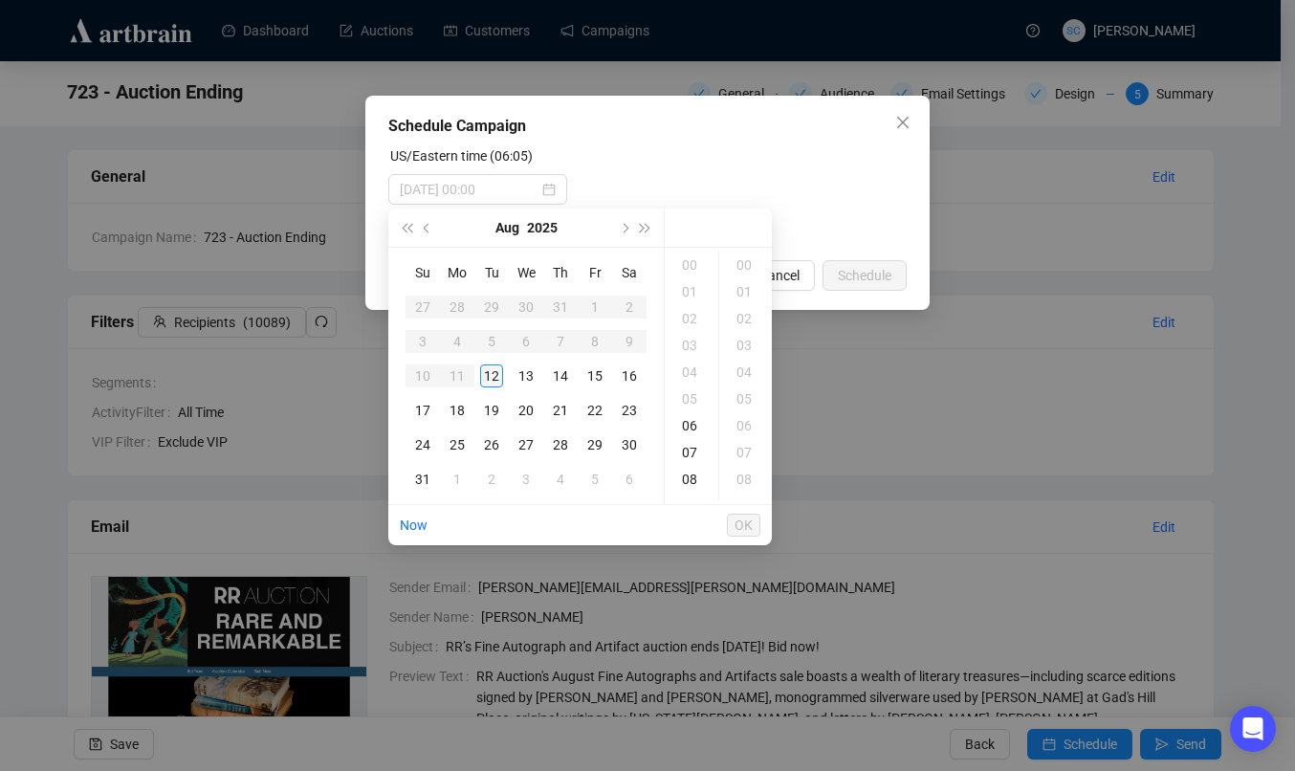
click at [497, 371] on div "12" at bounding box center [491, 375] width 23 height 23
click at [693, 482] on div "14" at bounding box center [691, 479] width 46 height 27
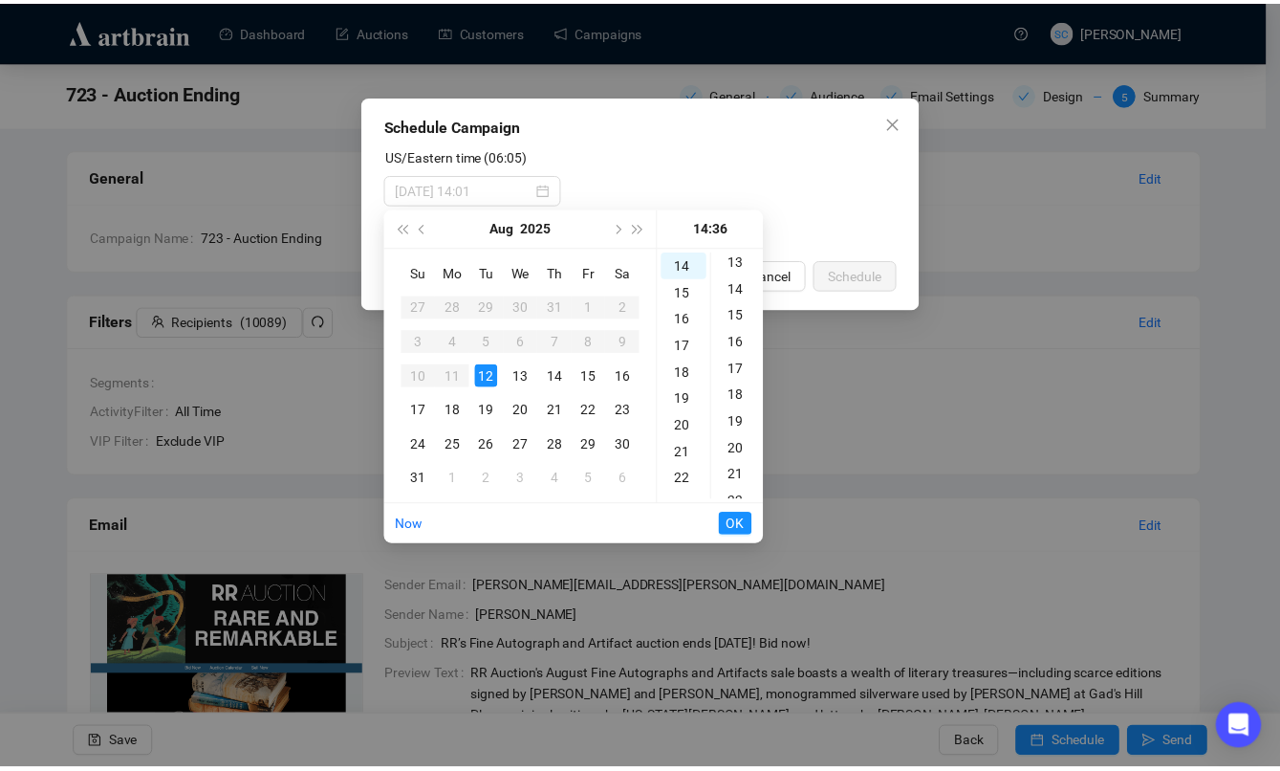
scroll to position [0, 0]
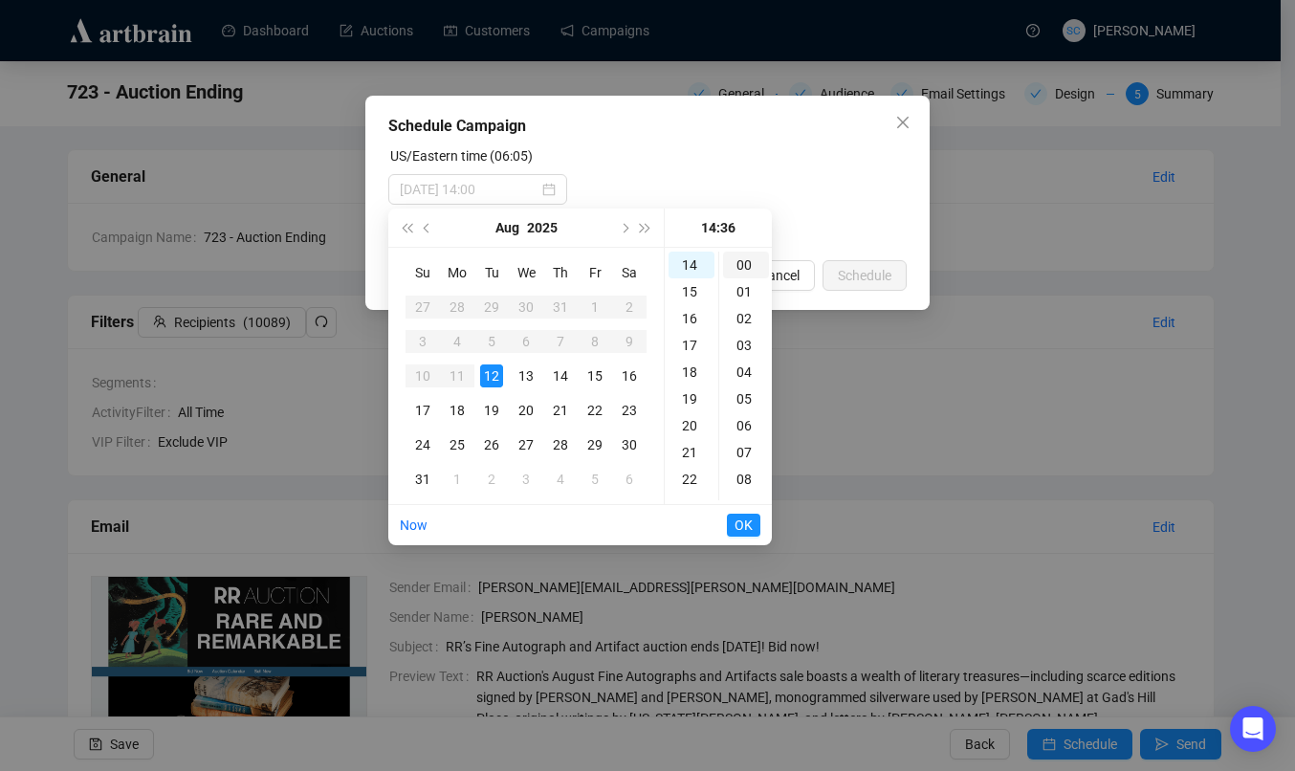
click at [745, 268] on div "00" at bounding box center [746, 264] width 46 height 27
type input "[DATE] 14:00"
click at [749, 527] on span "OK" at bounding box center [743, 525] width 18 height 36
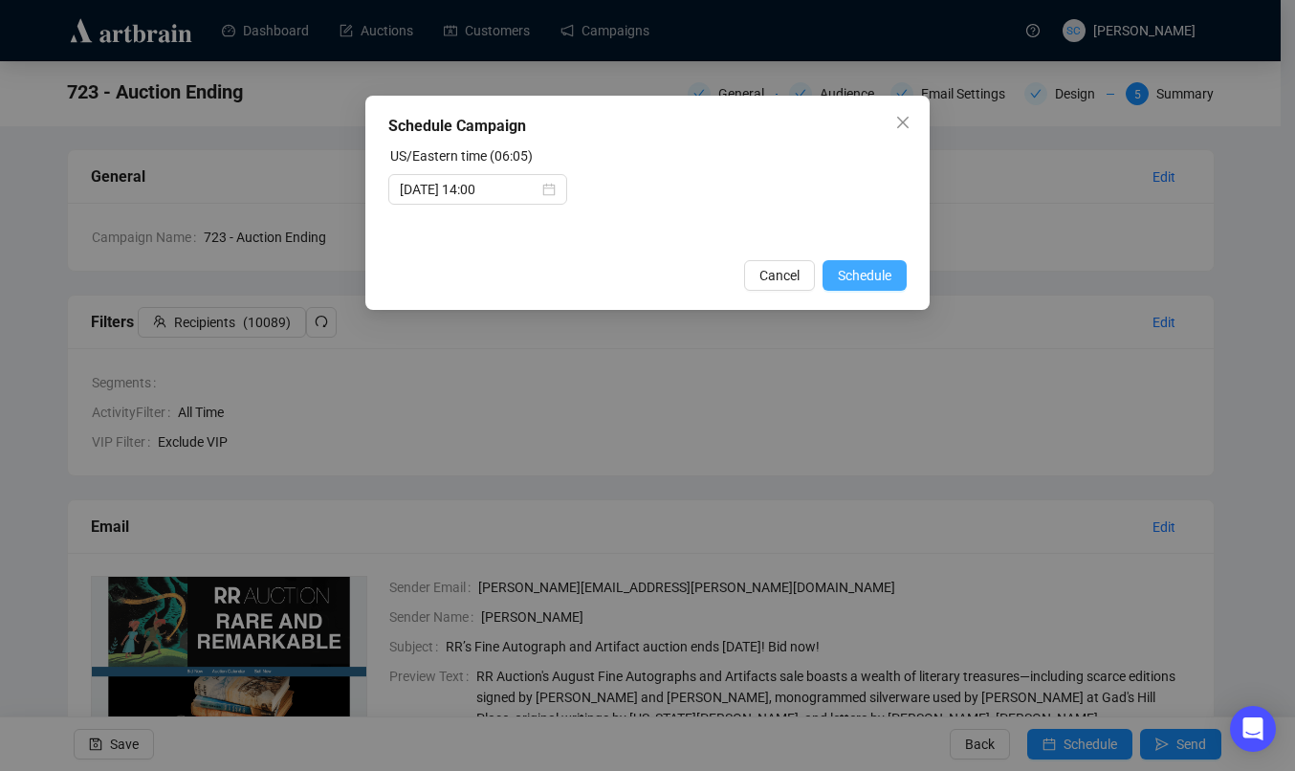
click at [883, 274] on span "Schedule" at bounding box center [865, 275] width 54 height 21
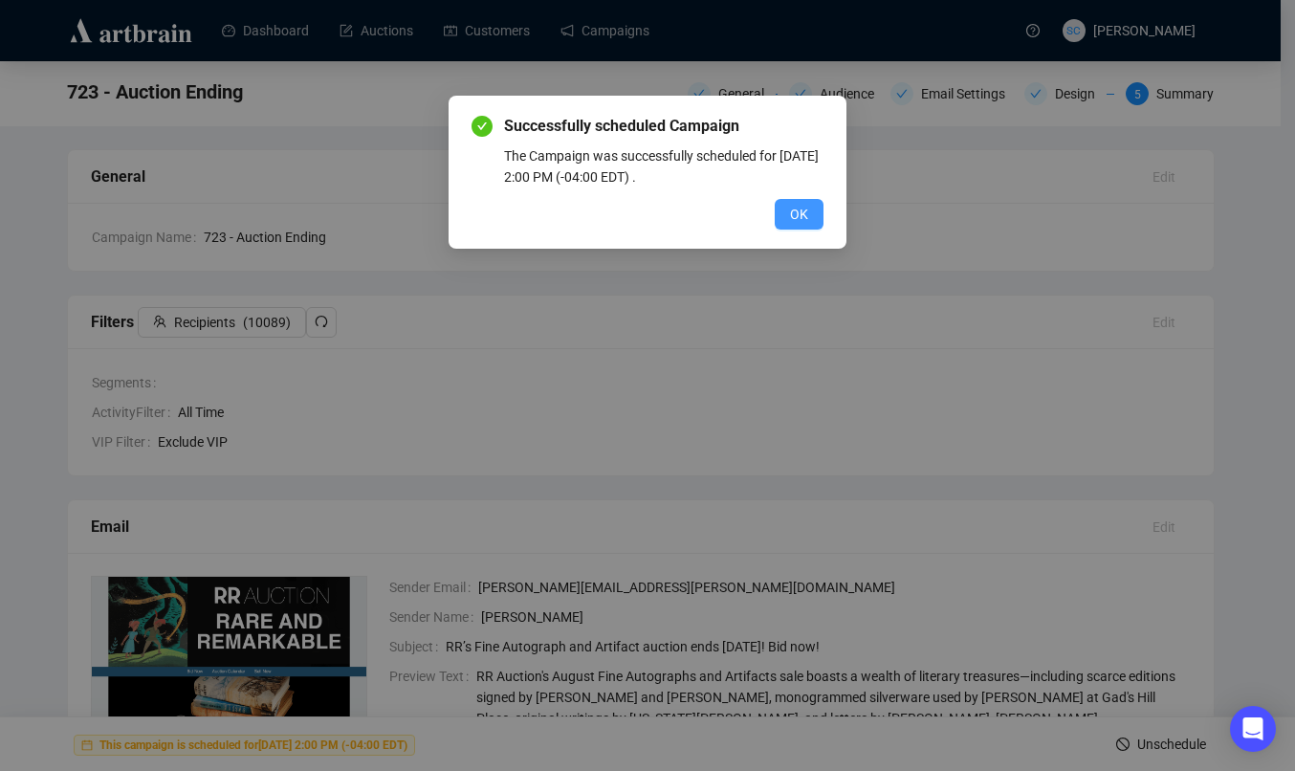
click at [806, 216] on span "OK" at bounding box center [799, 214] width 18 height 21
